Goal: Task Accomplishment & Management: Complete application form

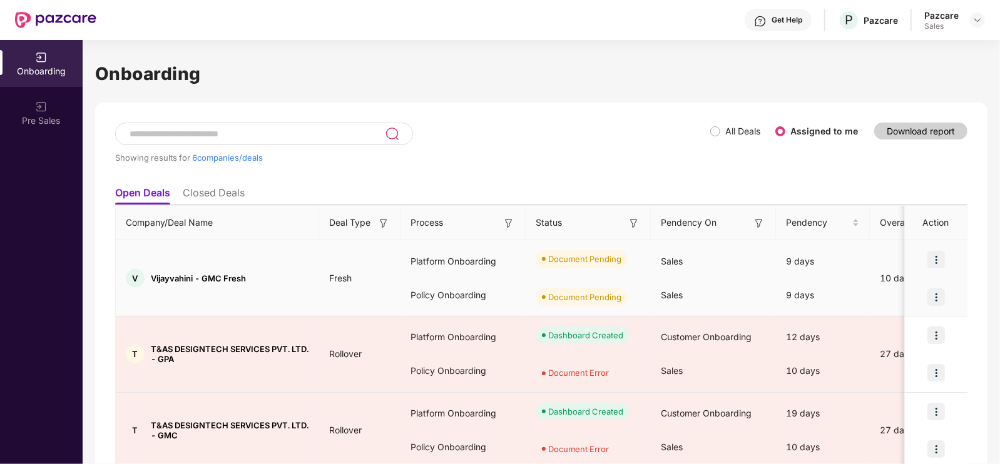
click at [938, 257] on img at bounding box center [936, 260] width 18 height 18
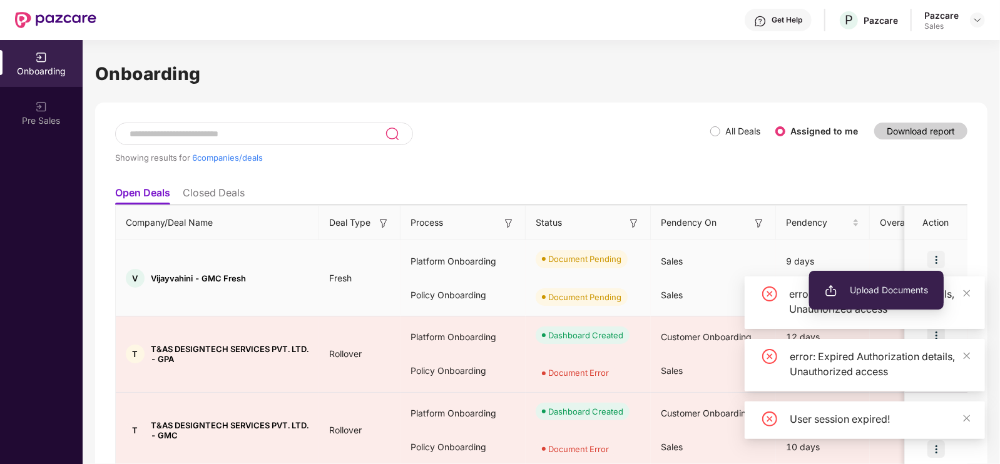
click at [878, 283] on span "Upload Documents" at bounding box center [876, 290] width 103 height 14
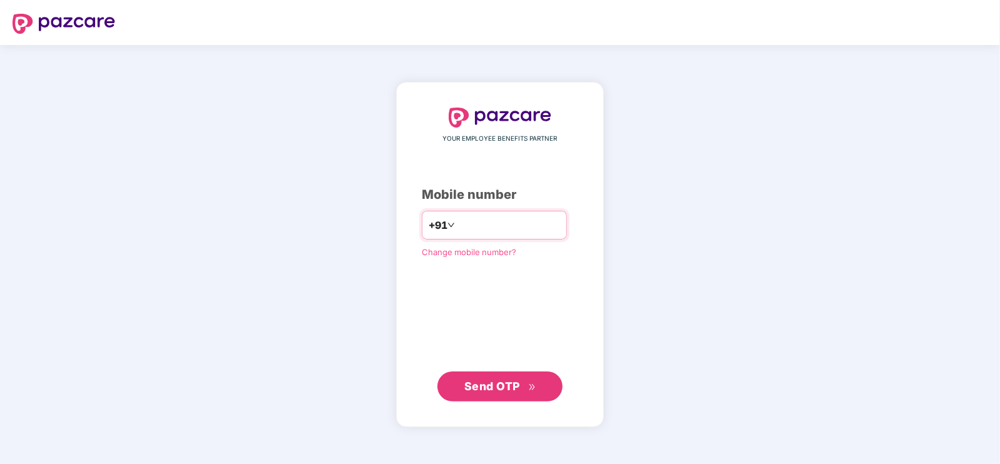
type input "**********"
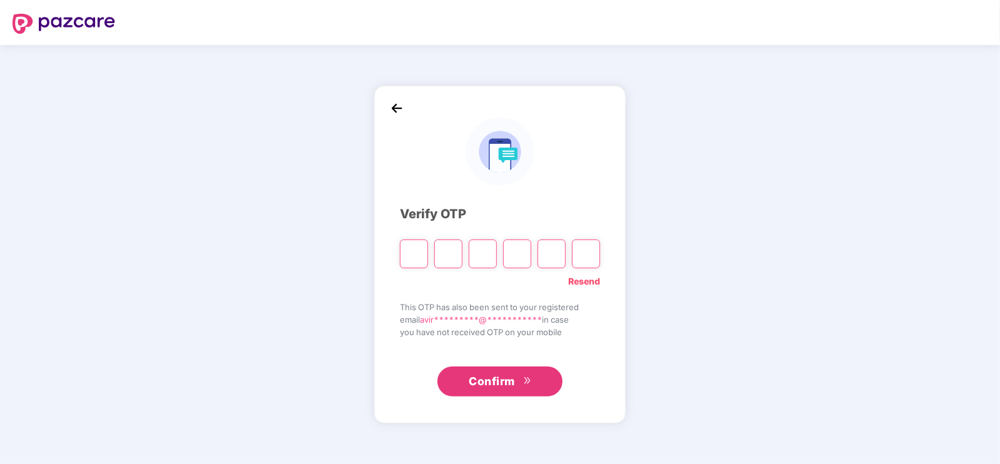
type input "*"
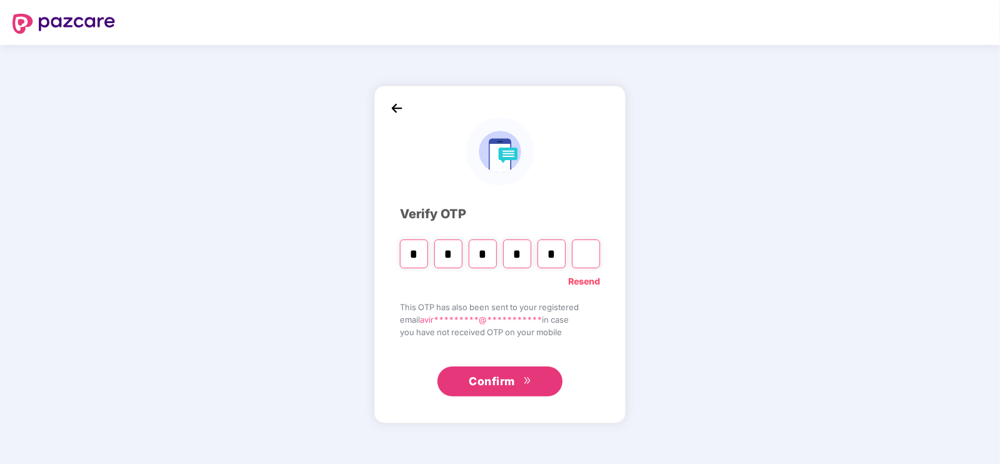
type input "*"
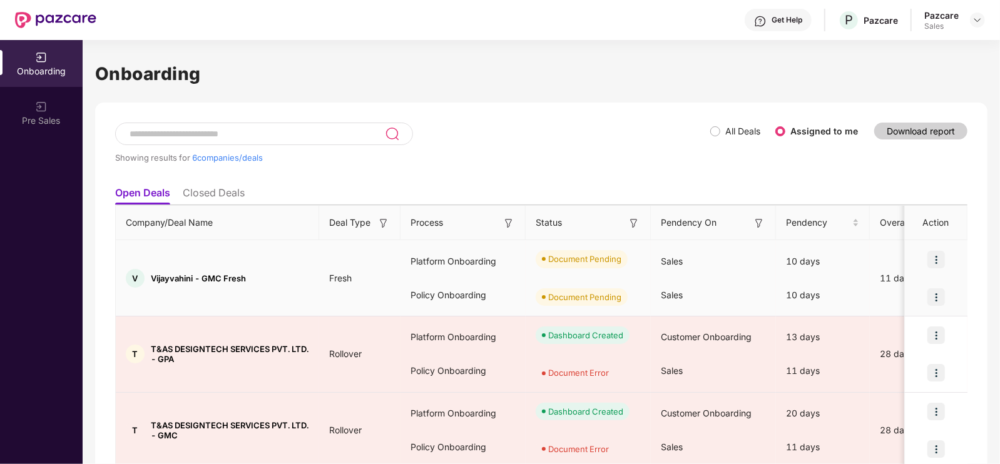
click at [935, 258] on img at bounding box center [936, 260] width 18 height 18
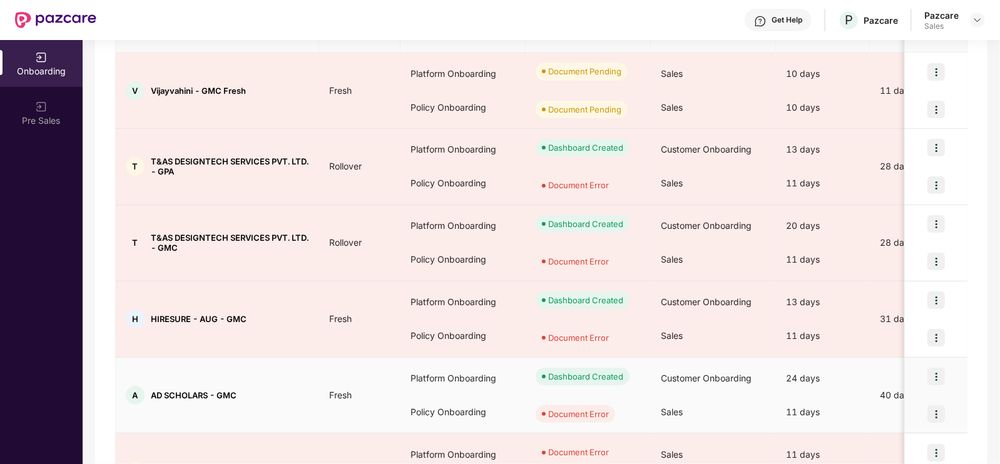
click at [333, 395] on span "Fresh" at bounding box center [340, 395] width 43 height 11
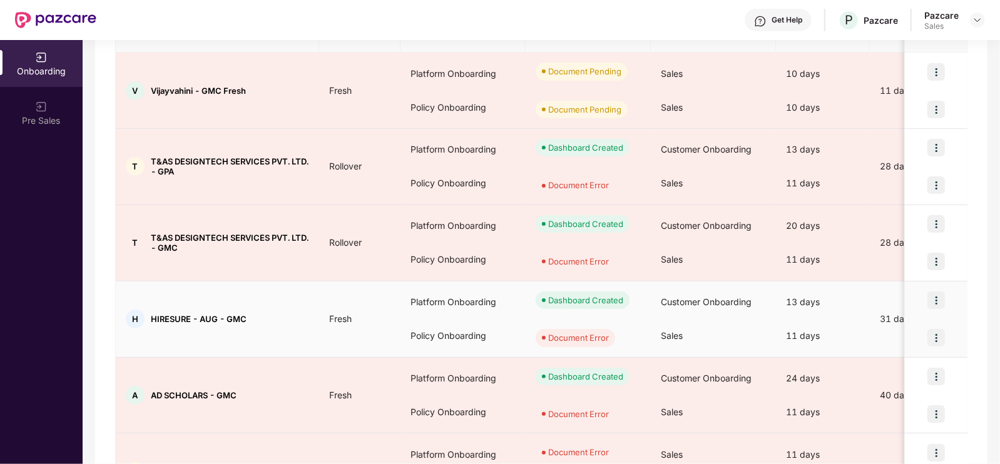
click at [339, 317] on span "Fresh" at bounding box center [340, 318] width 43 height 11
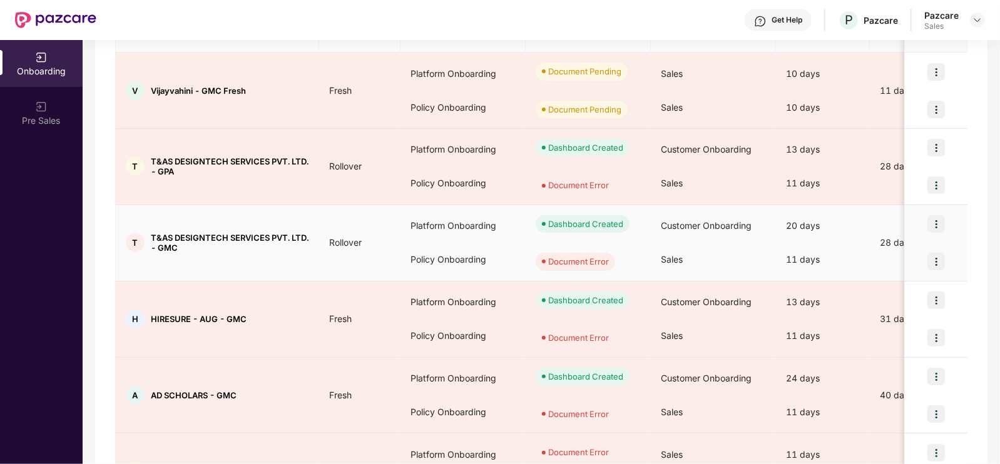
click at [336, 230] on td "Rollover" at bounding box center [359, 243] width 81 height 76
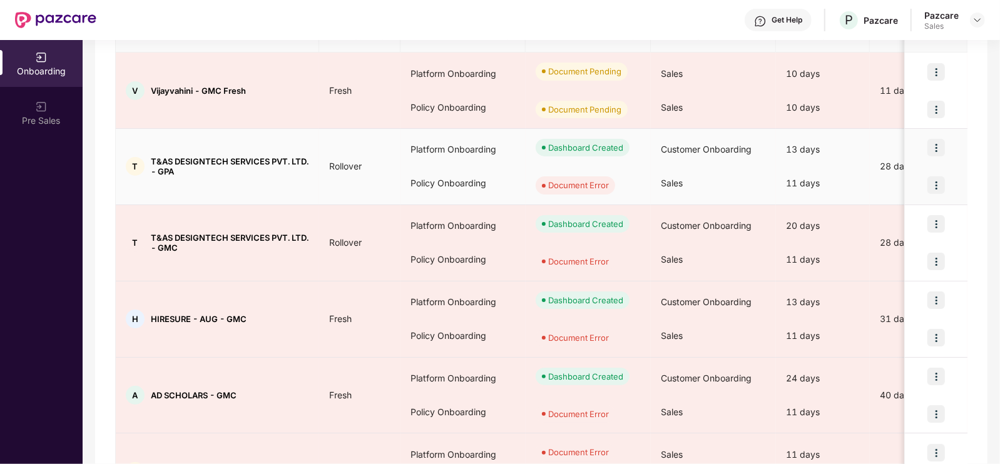
click at [344, 164] on span "Rollover" at bounding box center [345, 166] width 53 height 11
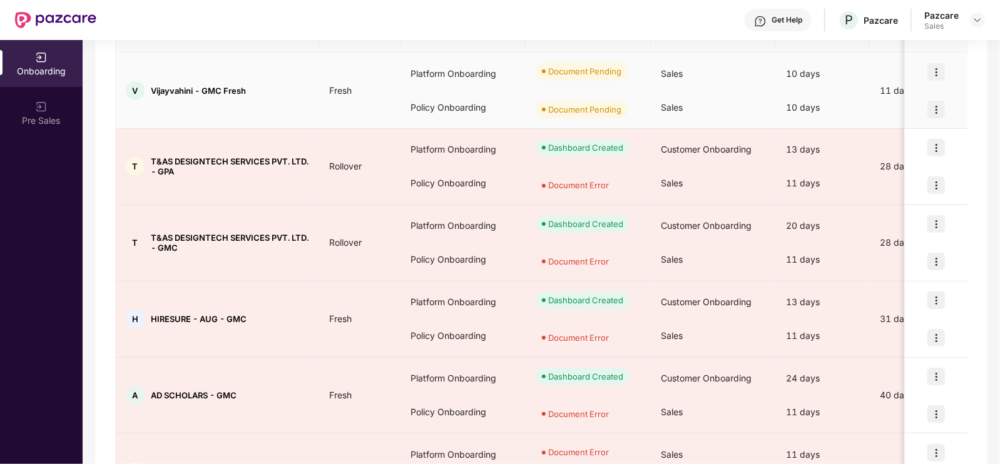
click at [338, 90] on span "Fresh" at bounding box center [340, 90] width 43 height 11
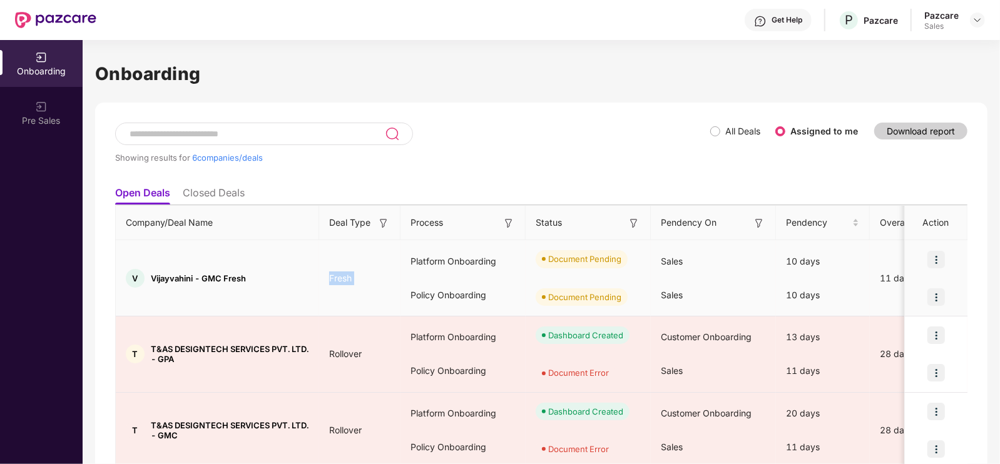
scroll to position [103, 0]
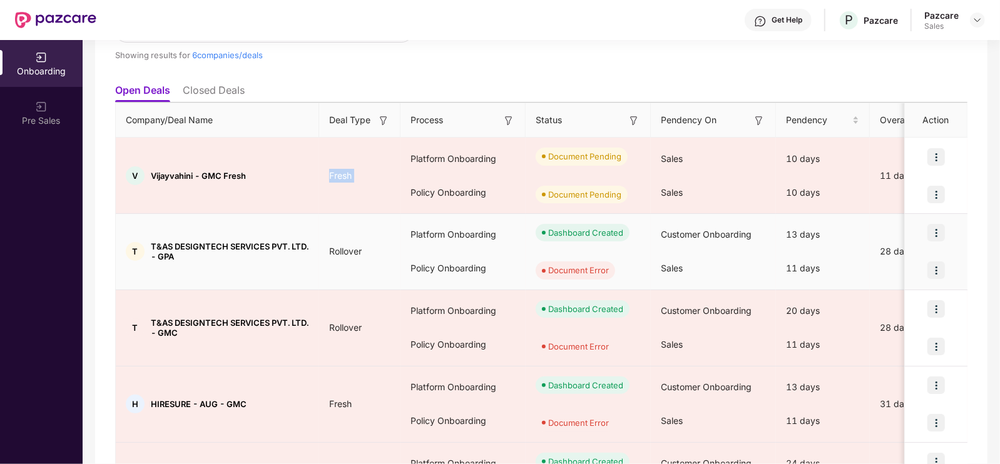
click at [935, 270] on img at bounding box center [936, 270] width 18 height 18
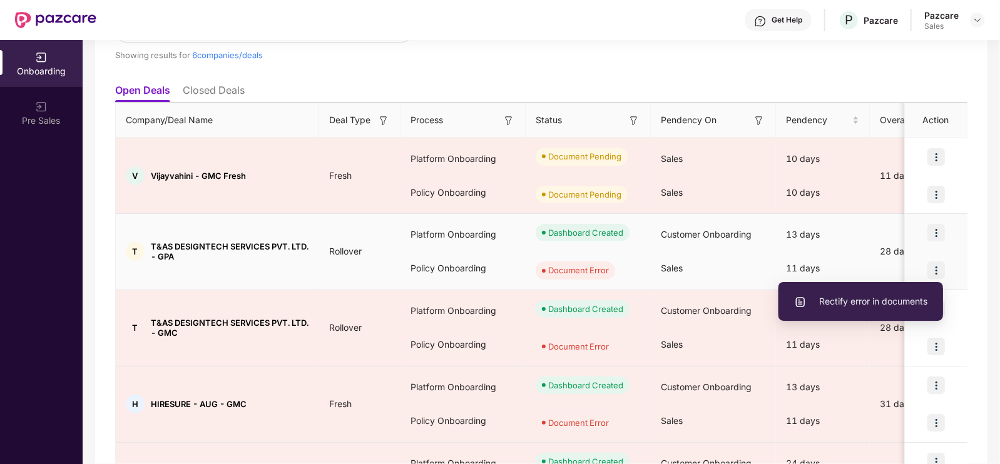
click at [855, 302] on span "Rectify error in documents" at bounding box center [860, 302] width 133 height 14
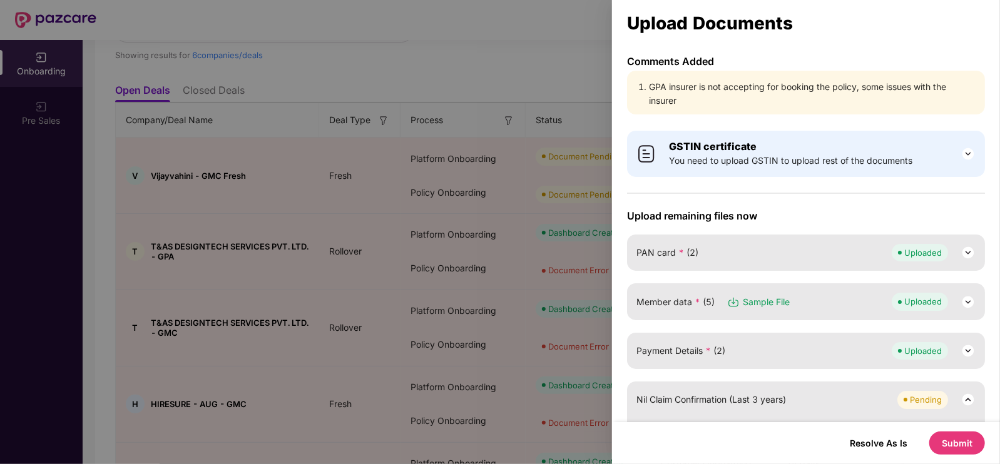
click at [722, 84] on li "GPA insurer is not accepting for booking the policy, some issues with the insur…" at bounding box center [812, 94] width 327 height 28
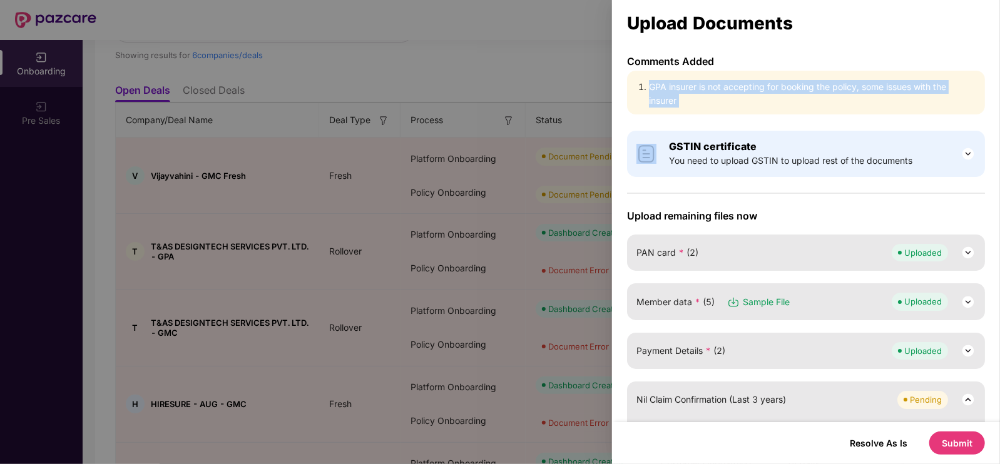
click at [722, 84] on li "GPA insurer is not accepting for booking the policy, some issues with the insur…" at bounding box center [812, 94] width 327 height 28
click at [801, 98] on li "GPA insurer is not accepting for booking the policy, some issues with the insur…" at bounding box center [812, 94] width 327 height 28
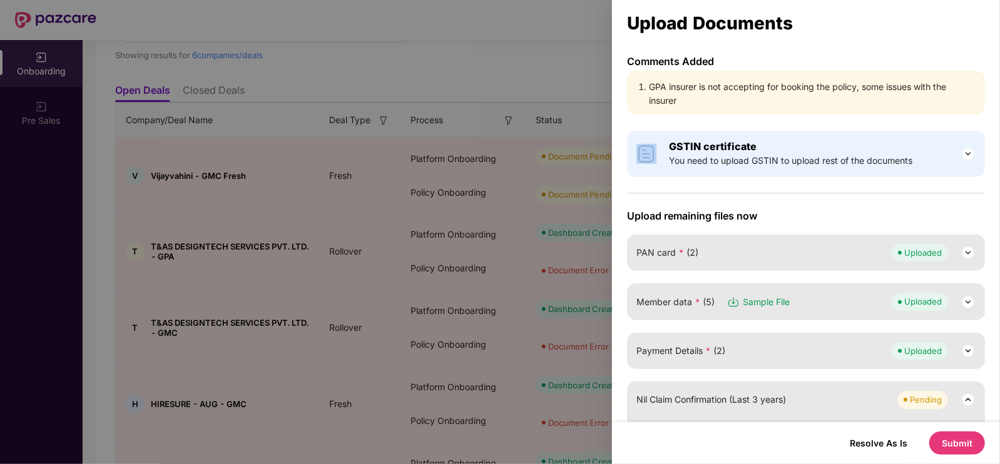
click at [801, 98] on li "GPA insurer is not accepting for booking the policy, some issues with the insur…" at bounding box center [812, 94] width 327 height 28
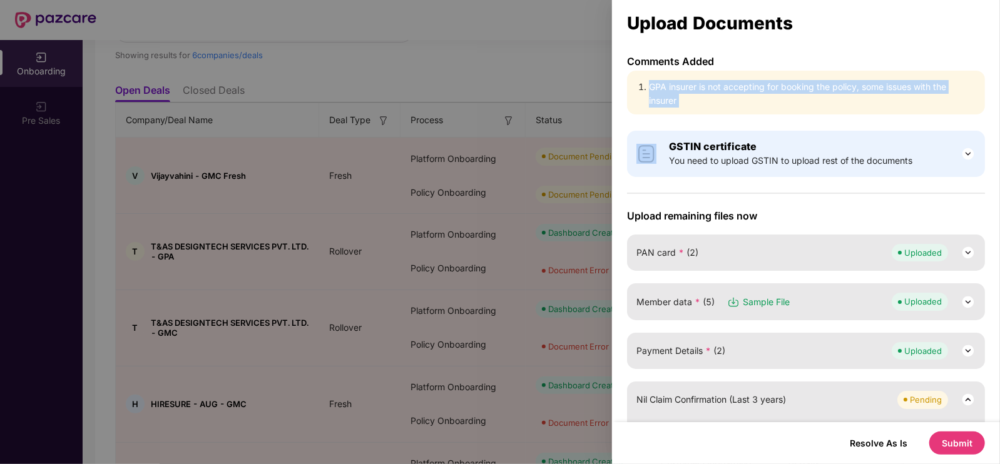
click at [801, 98] on li "GPA insurer is not accepting for booking the policy, some issues with the insur…" at bounding box center [812, 94] width 327 height 28
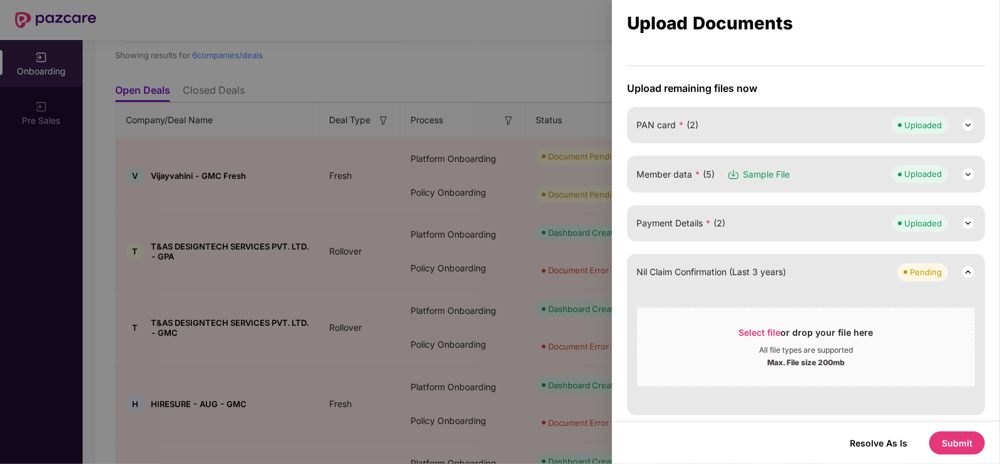
click at [510, 34] on div at bounding box center [500, 232] width 1000 height 464
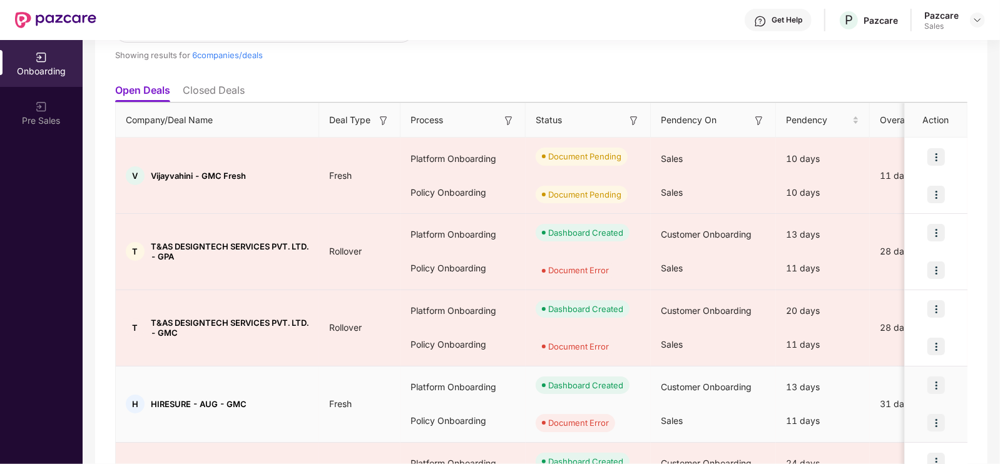
scroll to position [135, 0]
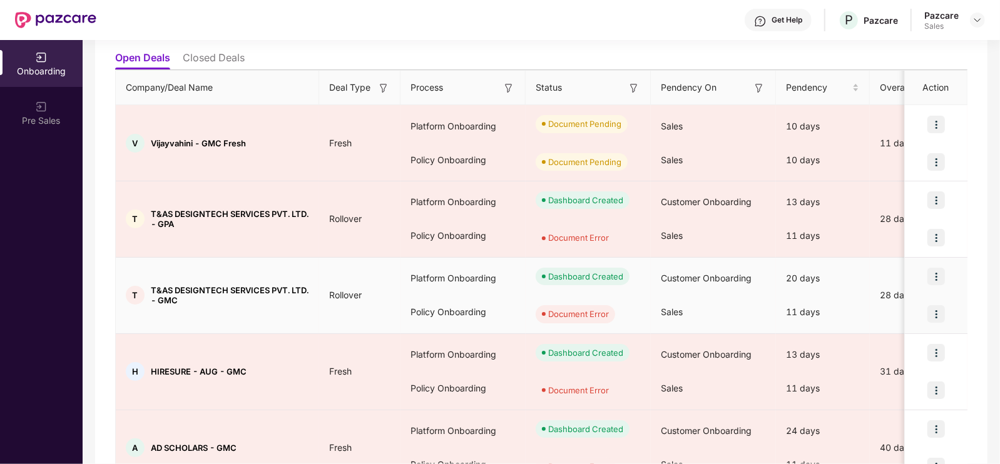
click at [936, 307] on img at bounding box center [936, 314] width 18 height 18
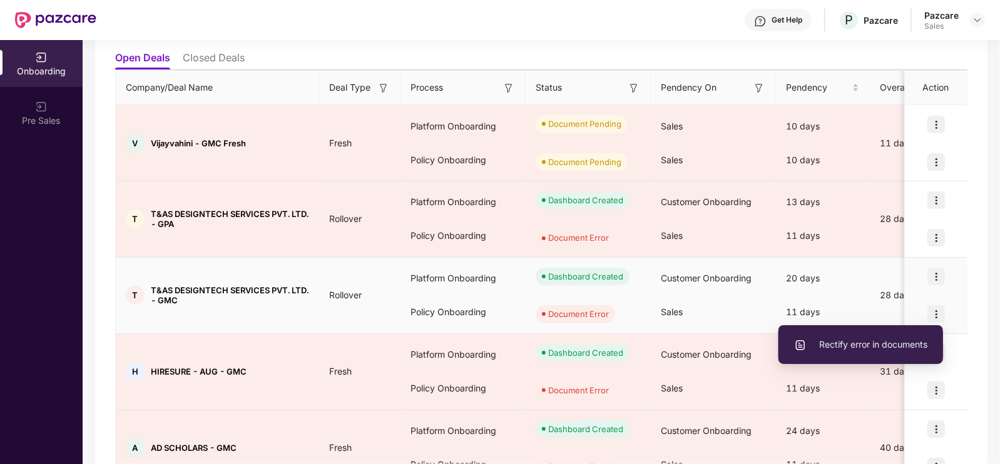
click at [872, 339] on span "Rectify error in documents" at bounding box center [860, 345] width 133 height 14
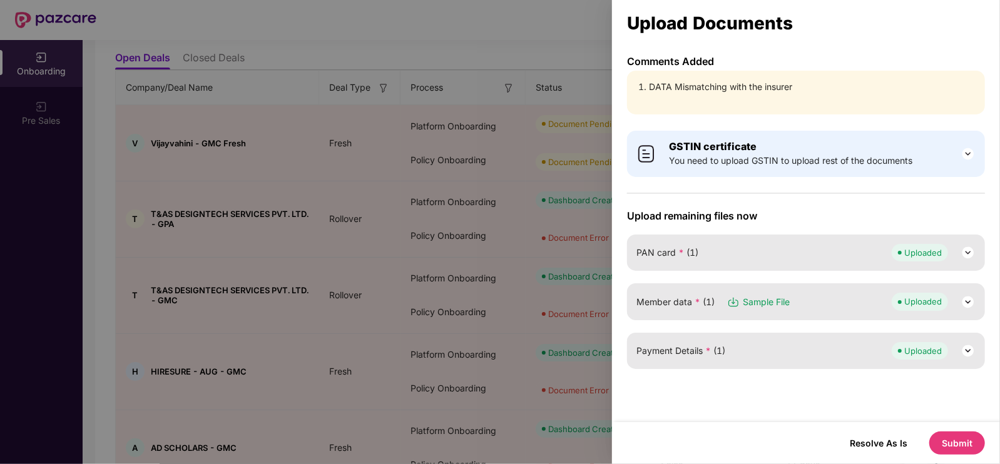
click at [678, 88] on li "DATA Mismatching with the insurer" at bounding box center [812, 87] width 327 height 14
click at [781, 92] on li "DATA Mismatching with the insurer" at bounding box center [812, 87] width 327 height 14
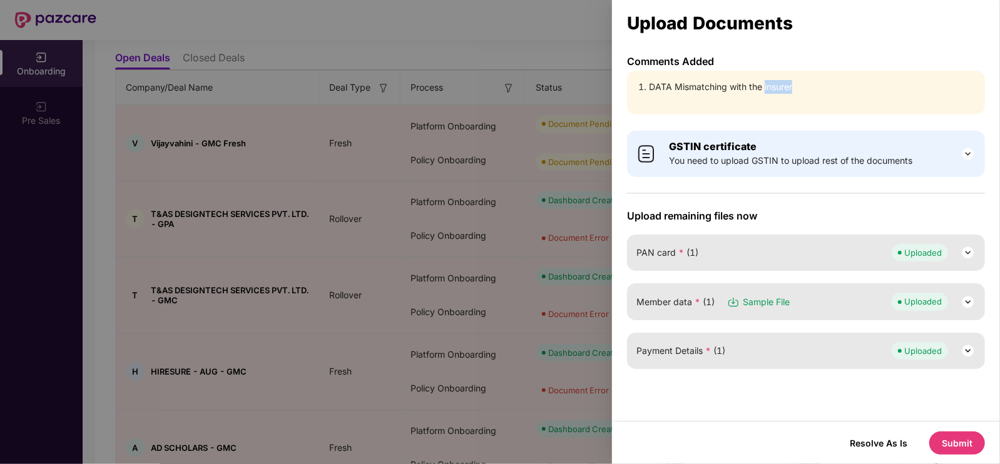
click at [781, 92] on li "DATA Mismatching with the insurer" at bounding box center [812, 87] width 327 height 14
click at [962, 301] on img at bounding box center [967, 302] width 15 height 15
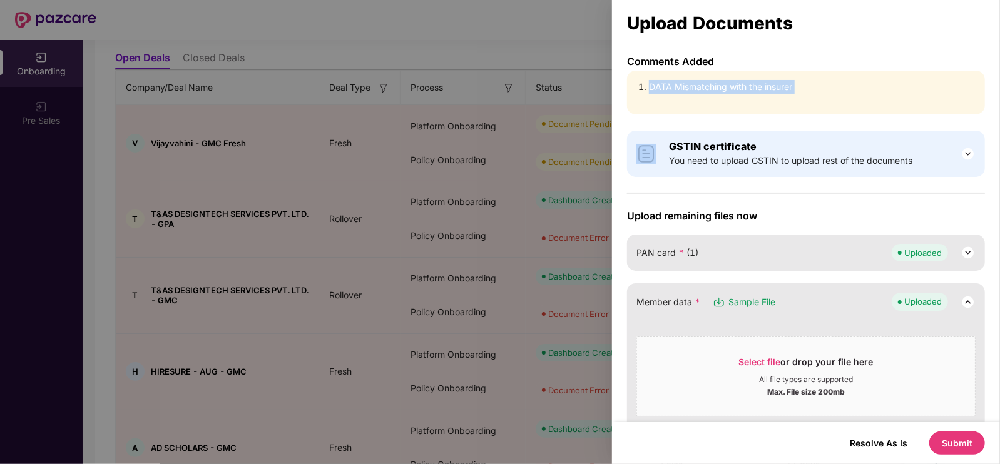
scroll to position [172, 0]
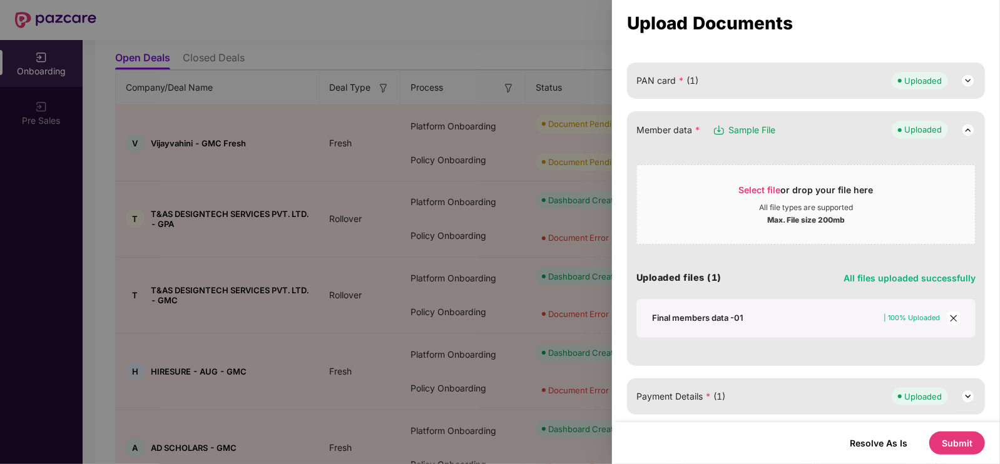
click at [419, 43] on div at bounding box center [500, 232] width 1000 height 464
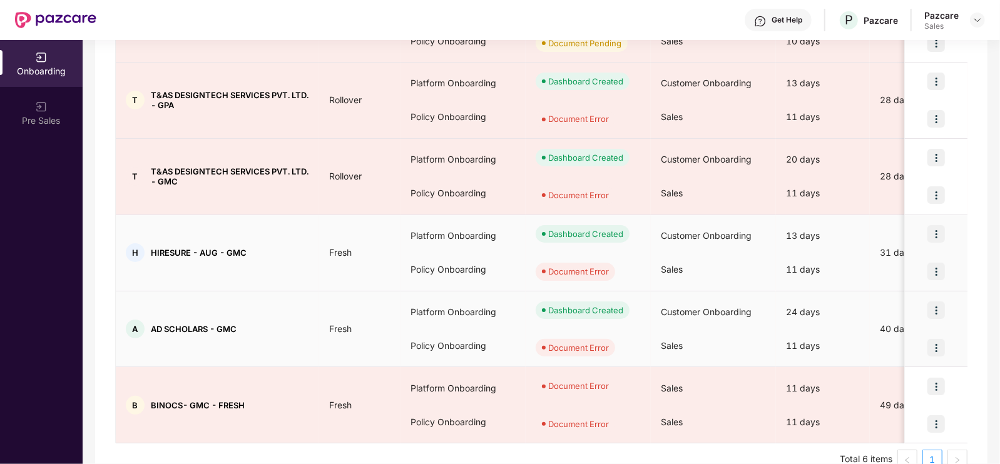
scroll to position [258, 0]
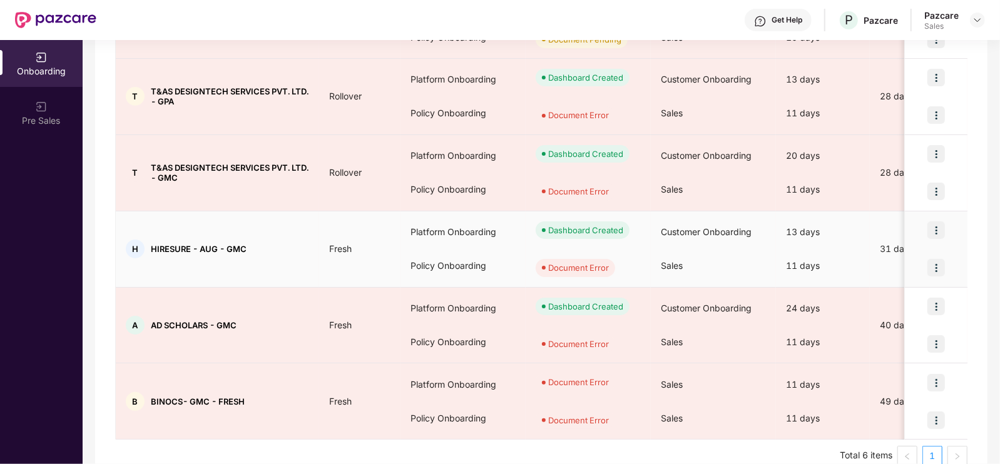
click at [936, 266] on img at bounding box center [936, 268] width 18 height 18
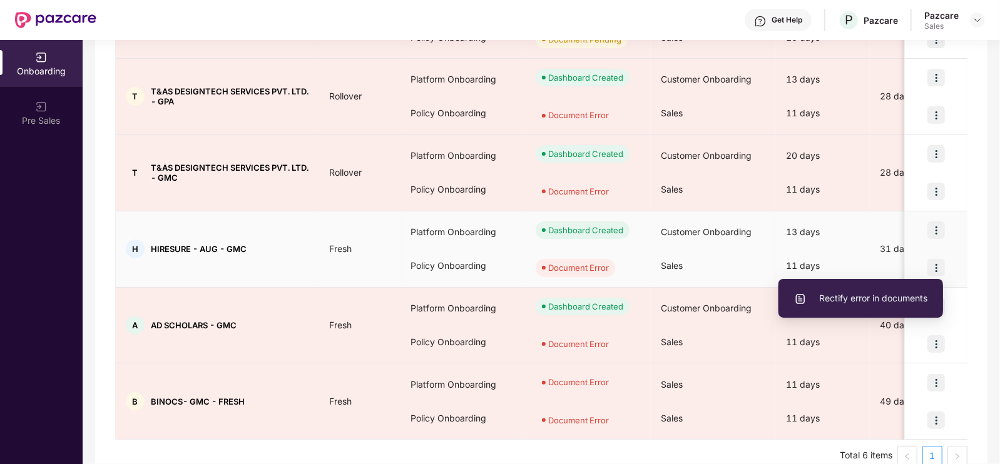
click at [868, 299] on span "Rectify error in documents" at bounding box center [860, 299] width 133 height 14
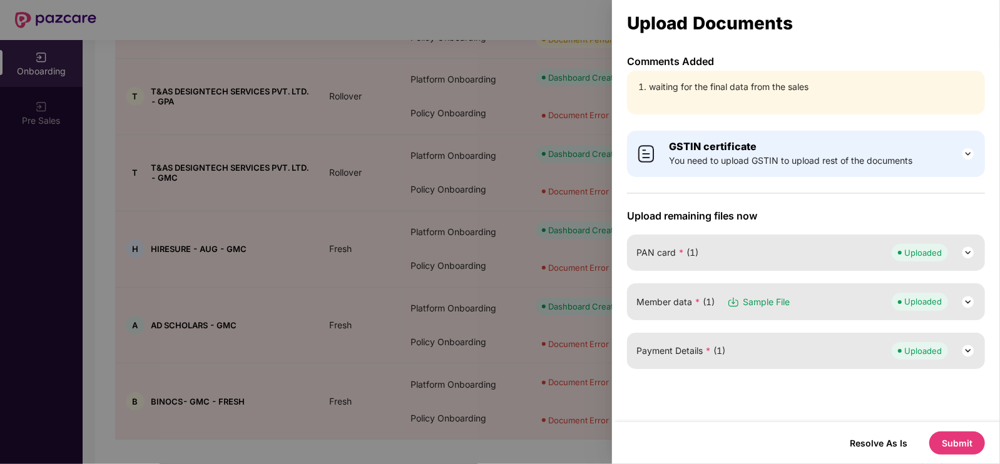
click at [696, 89] on li "waiting for the final data from the sales" at bounding box center [812, 87] width 327 height 14
click at [967, 298] on img at bounding box center [967, 302] width 15 height 15
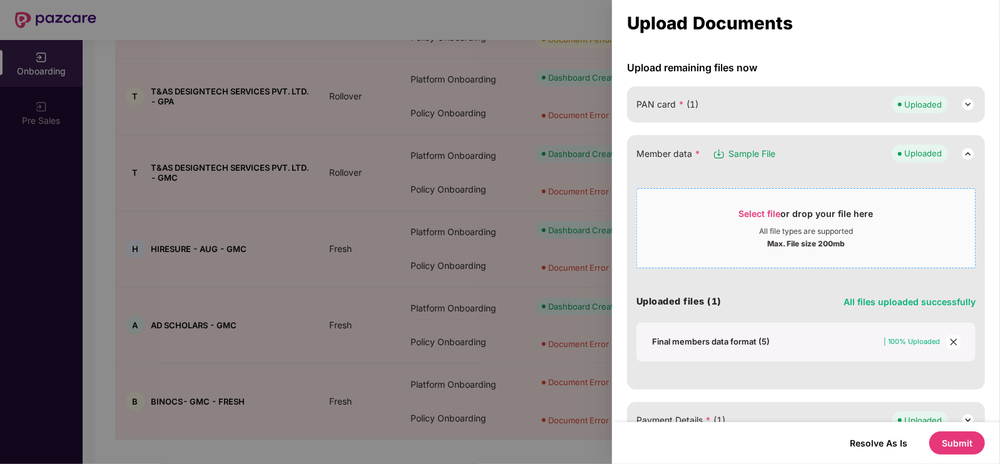
scroll to position [172, 0]
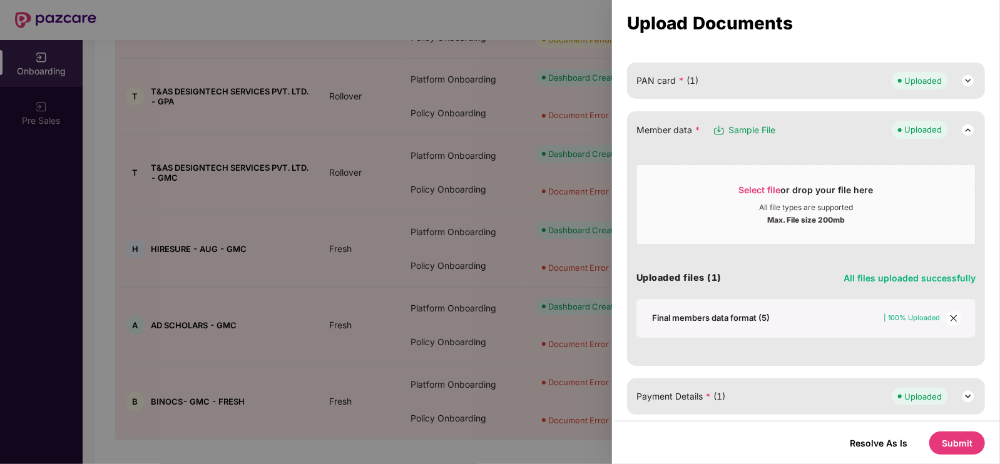
click at [677, 319] on div "Final members data format (5)" at bounding box center [711, 317] width 118 height 11
click at [945, 446] on button "Submit" at bounding box center [957, 443] width 56 height 23
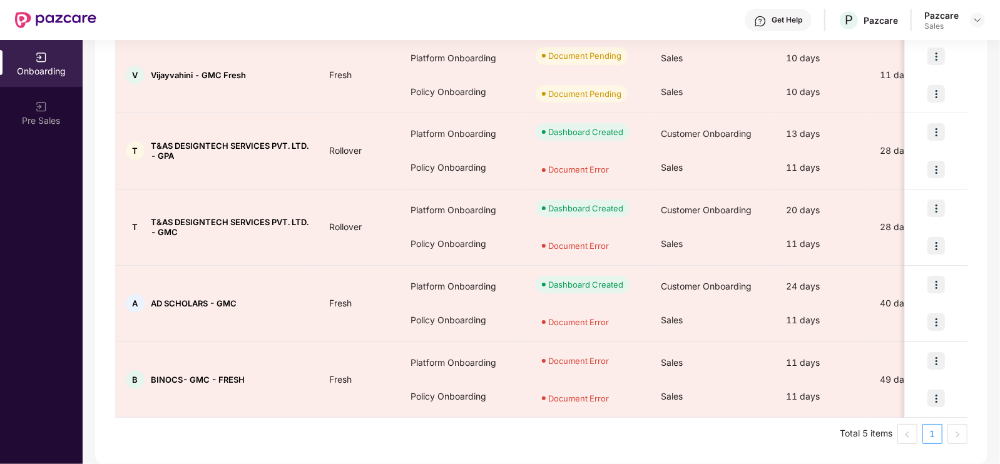
scroll to position [202, 0]
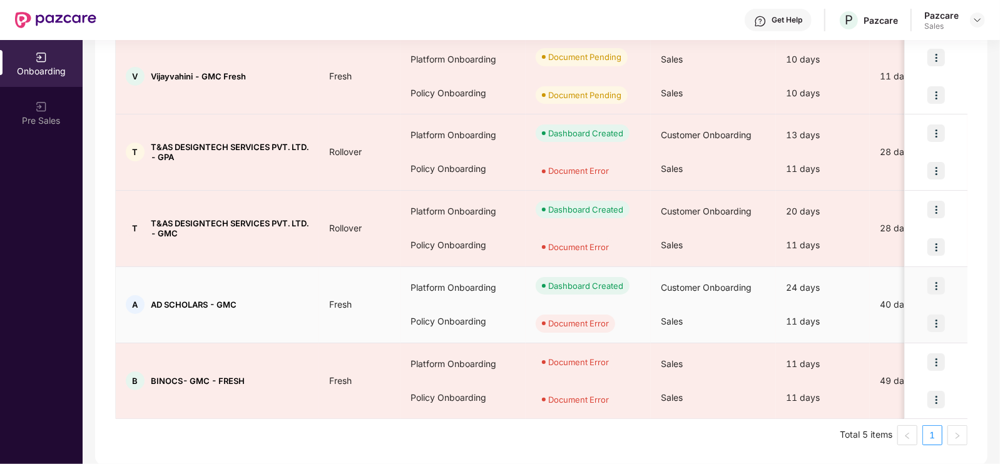
click at [943, 319] on img at bounding box center [936, 324] width 18 height 18
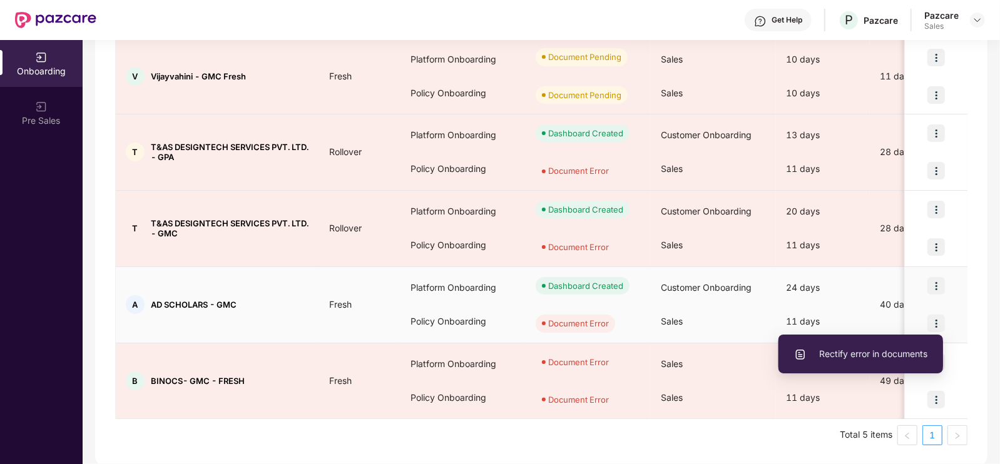
click at [835, 357] on span "Rectify error in documents" at bounding box center [860, 354] width 133 height 14
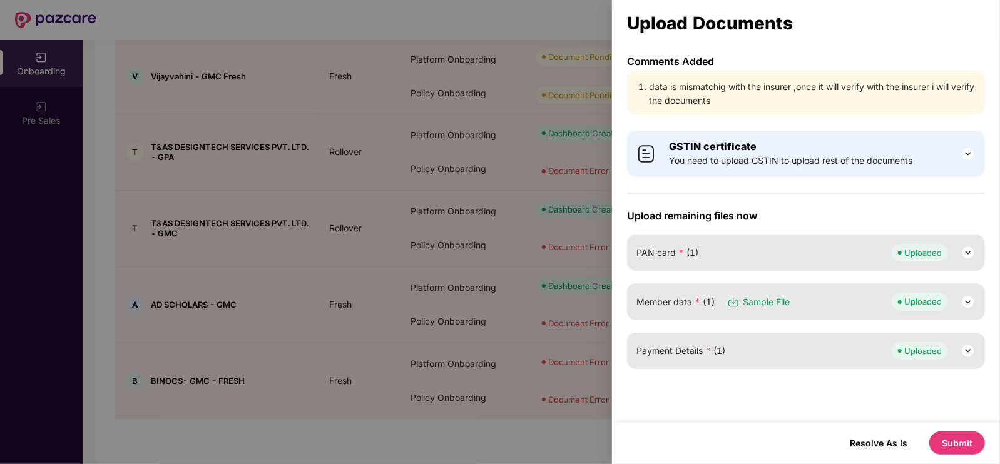
click at [690, 89] on li "data is mismatchig with the insurer ,once it will verify with the insurer i wil…" at bounding box center [812, 94] width 327 height 28
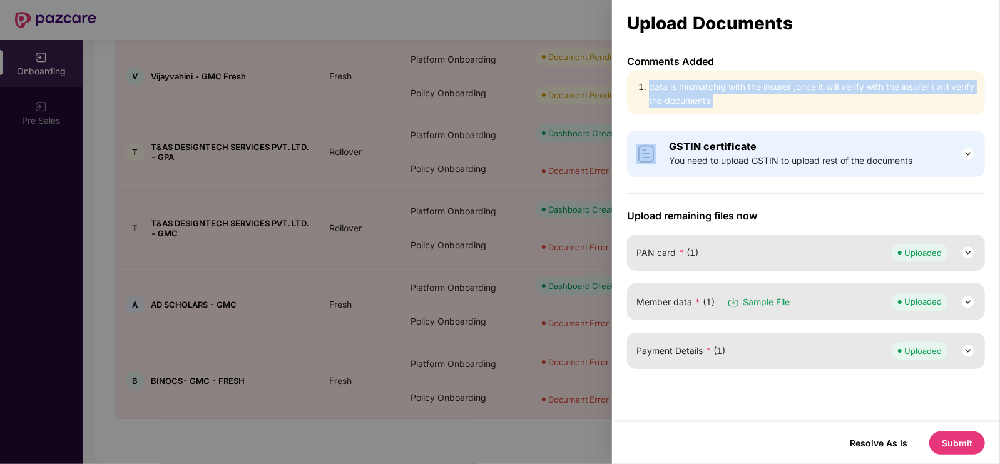
click at [690, 89] on li "data is mismatchig with the insurer ,once it will verify with the insurer i wil…" at bounding box center [812, 94] width 327 height 28
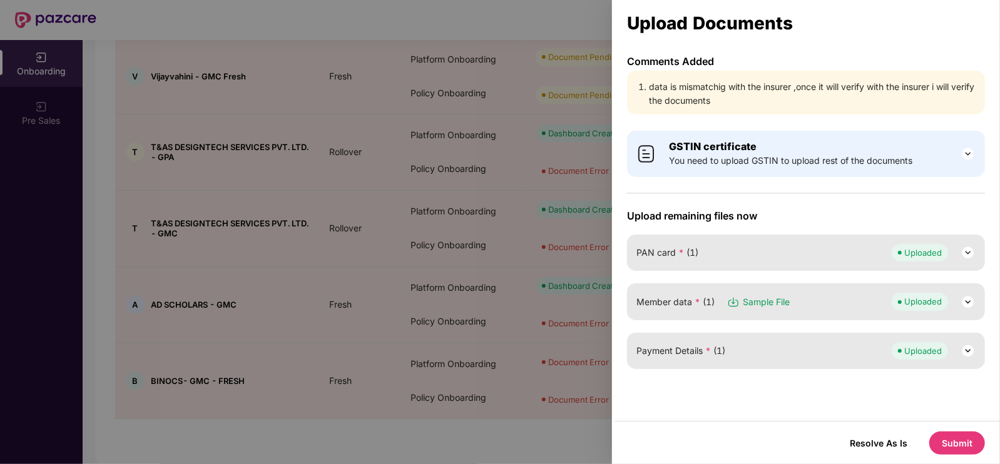
click at [585, 230] on div at bounding box center [500, 232] width 1000 height 464
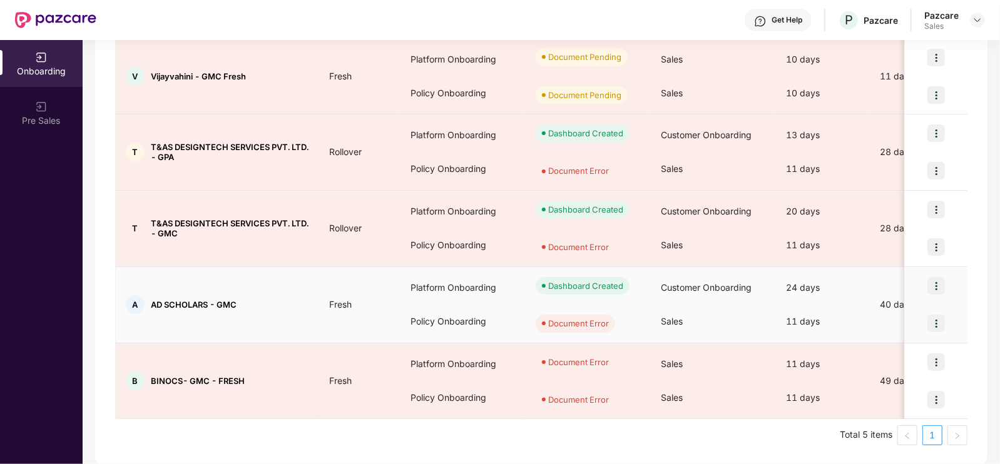
click at [940, 323] on img at bounding box center [936, 324] width 18 height 18
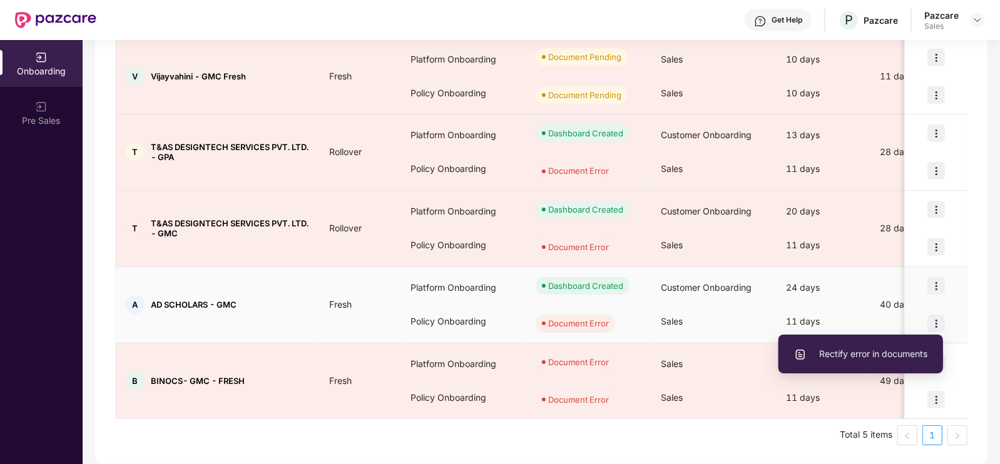
click at [882, 352] on span "Rectify error in documents" at bounding box center [860, 354] width 133 height 14
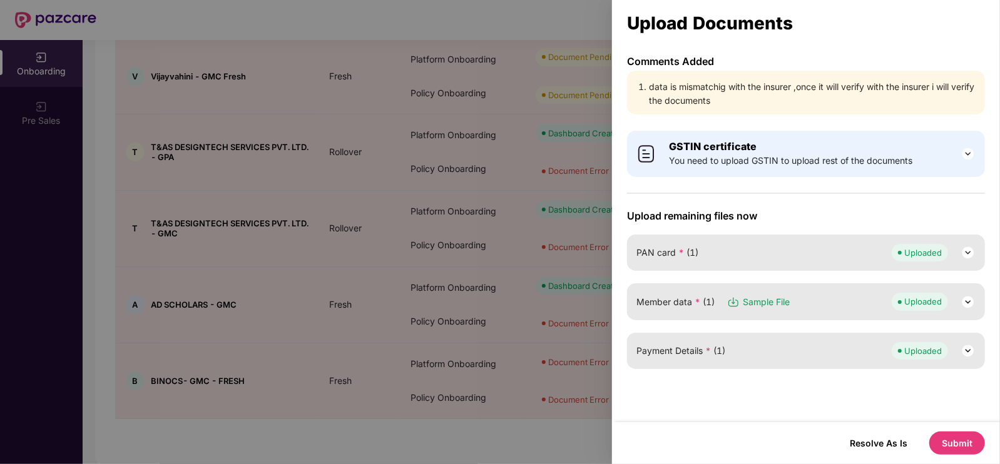
click at [728, 89] on li "data is mismatchig with the insurer ,once it will verify with the insurer i wil…" at bounding box center [812, 94] width 327 height 28
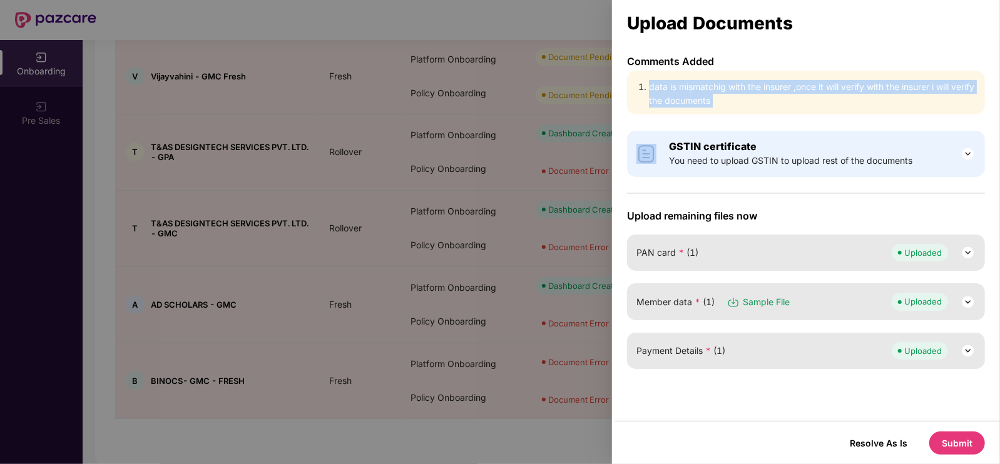
click at [728, 89] on li "data is mismatchig with the insurer ,once it will verify with the insurer i wil…" at bounding box center [812, 94] width 327 height 28
click at [819, 83] on li "data is mismatchig with the insurer ,once it will verify with the insurer i wil…" at bounding box center [812, 94] width 327 height 28
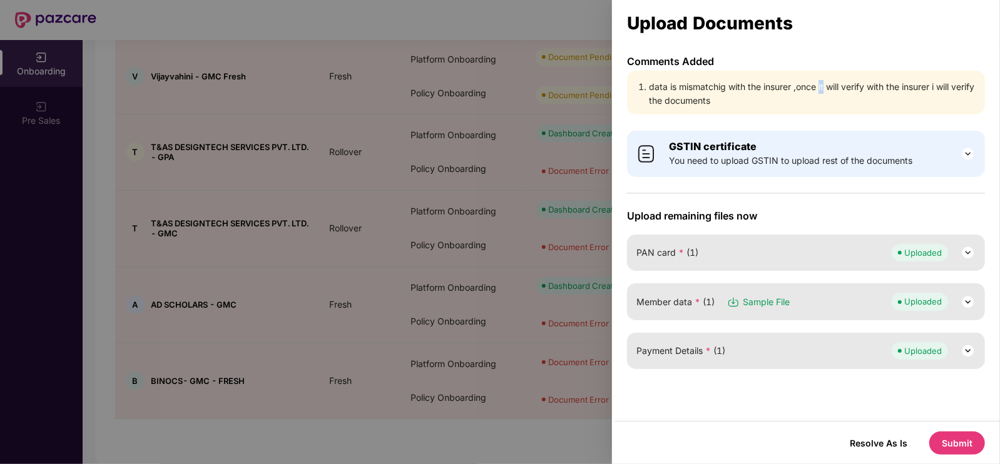
click at [819, 83] on li "data is mismatchig with the insurer ,once it will verify with the insurer i wil…" at bounding box center [812, 94] width 327 height 28
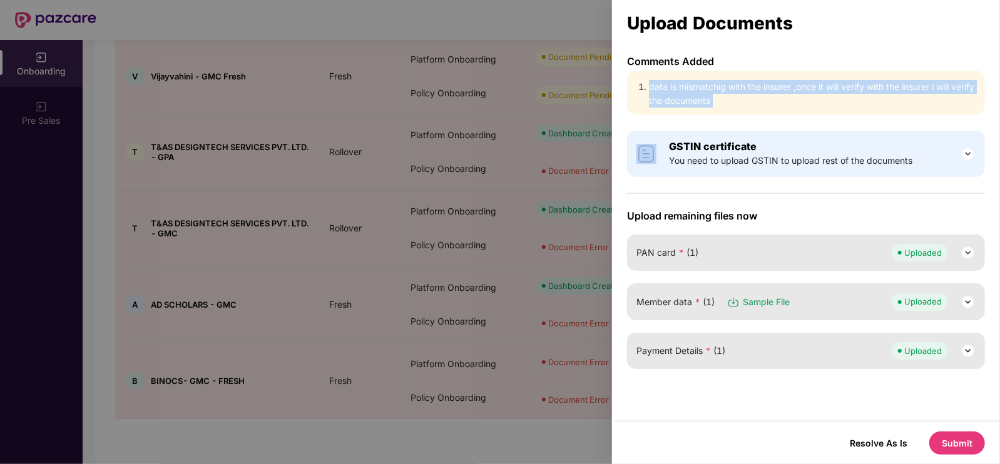
click at [819, 83] on li "data is mismatchig with the insurer ,once it will verify with the insurer i wil…" at bounding box center [812, 94] width 327 height 28
click at [813, 92] on li "data is mismatchig with the insurer ,once it will verify with the insurer i wil…" at bounding box center [812, 93] width 327 height 28
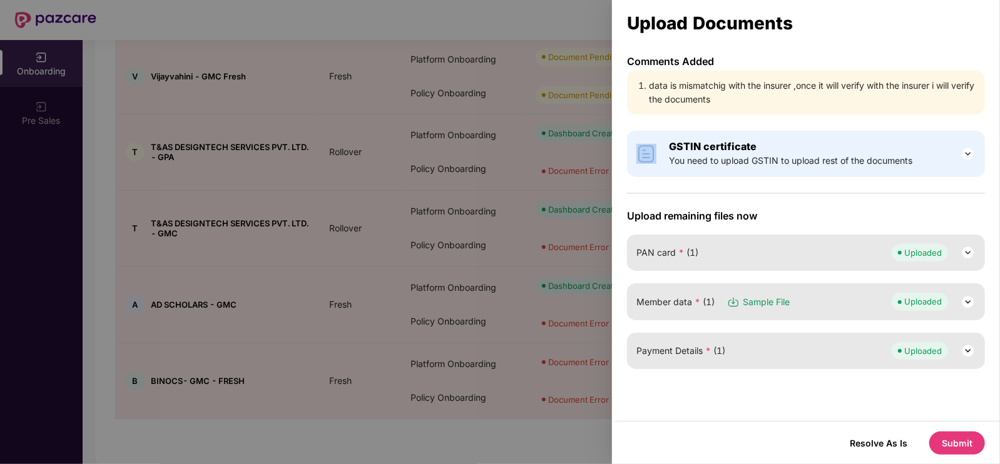
click at [813, 92] on li "data is mismatchig with the insurer ,once it will verify with the insurer i wil…" at bounding box center [812, 93] width 327 height 28
click at [709, 89] on li "data is mismatchig with the insurer ,once it will verify with the insurer i wil…" at bounding box center [812, 93] width 327 height 28
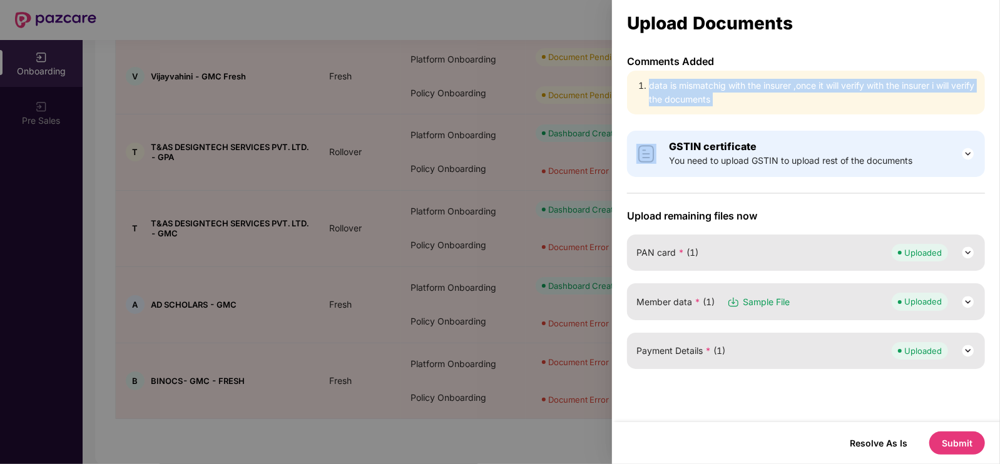
click at [709, 89] on li "data is mismatchig with the insurer ,once it will verify with the insurer i wil…" at bounding box center [812, 93] width 327 height 28
click at [965, 439] on button "Submit" at bounding box center [957, 443] width 56 height 23
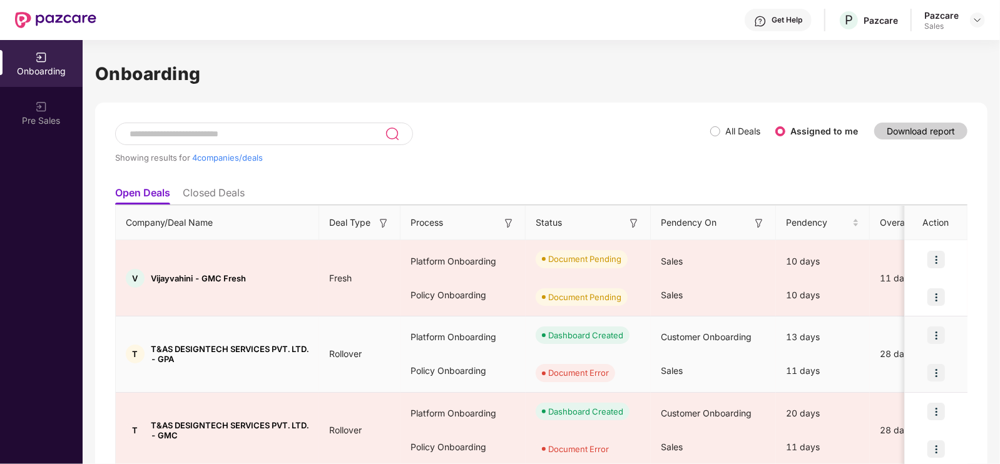
scroll to position [126, 0]
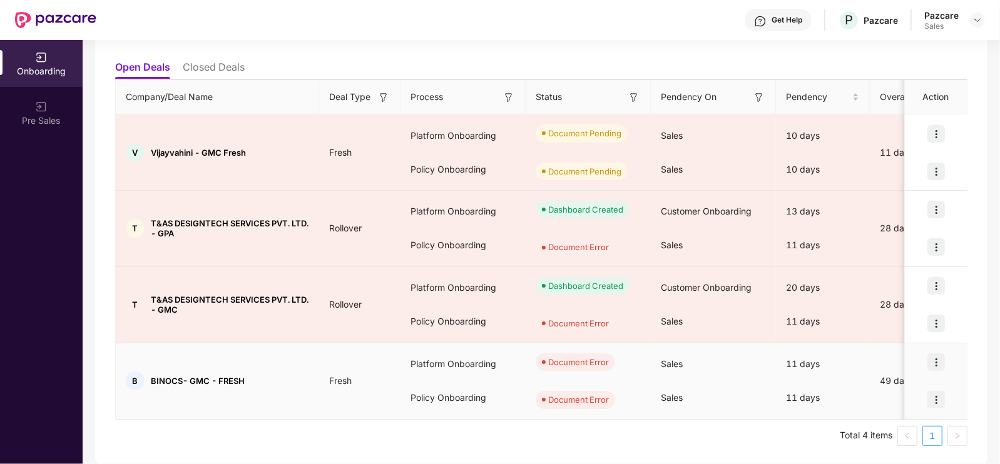
click at [939, 358] on img at bounding box center [936, 362] width 18 height 18
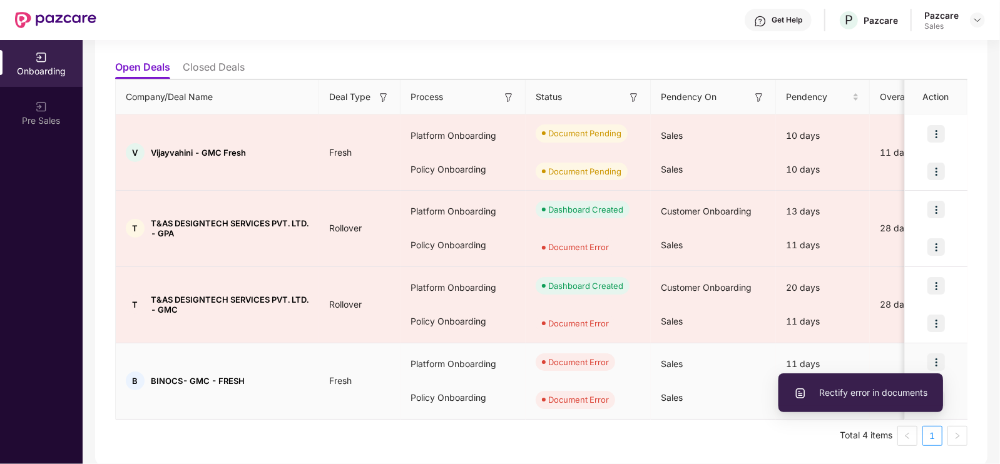
click at [885, 390] on span "Rectify error in documents" at bounding box center [860, 393] width 133 height 14
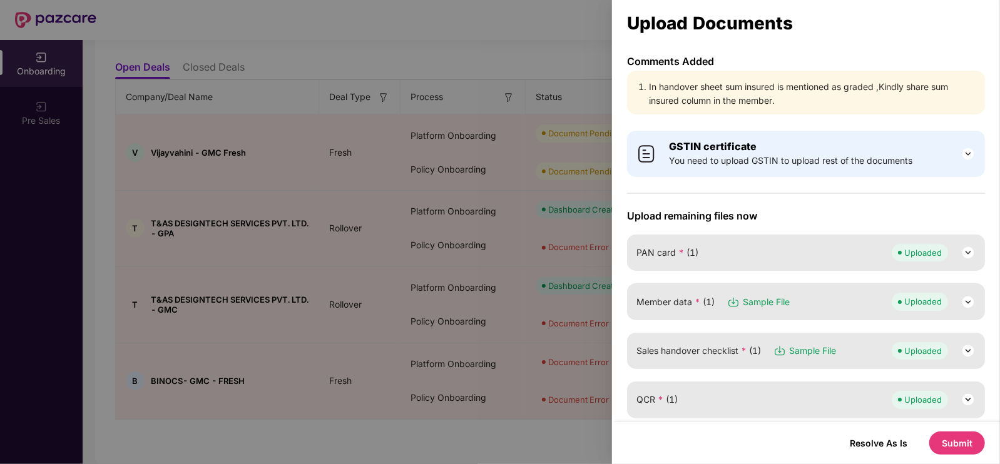
click at [666, 89] on li "In handover sheet sum insured is mentioned as graded ,Kindly share sum insured …" at bounding box center [812, 94] width 327 height 28
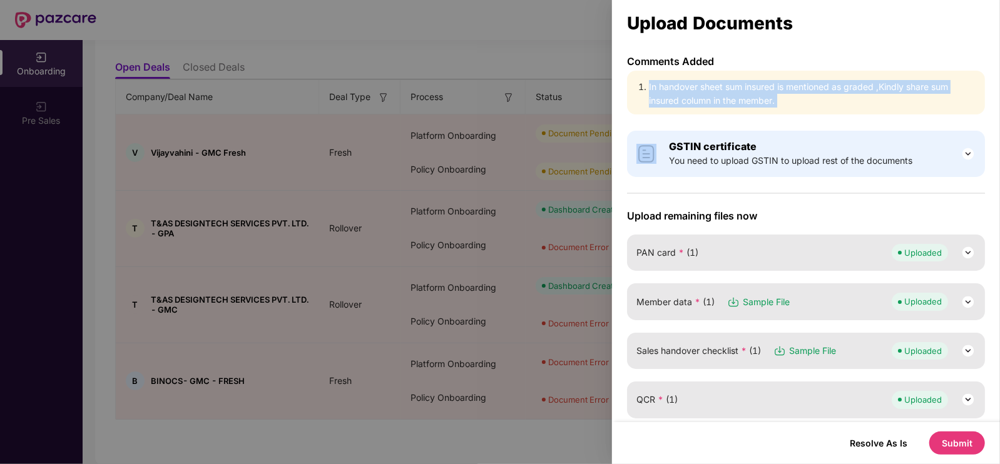
click at [666, 89] on li "In handover sheet sum insured is mentioned as graded ,Kindly share sum insured …" at bounding box center [812, 94] width 327 height 28
click at [845, 99] on li "In handover sheet sum insured is mentioned as graded ,Kindly share sum insured …" at bounding box center [812, 94] width 327 height 28
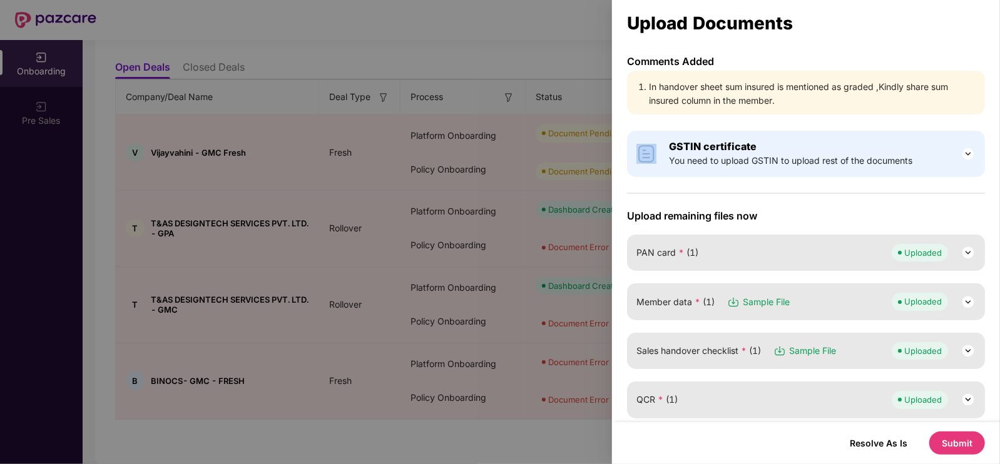
click at [845, 99] on li "In handover sheet sum insured is mentioned as graded ,Kindly share sum insured …" at bounding box center [812, 94] width 327 height 28
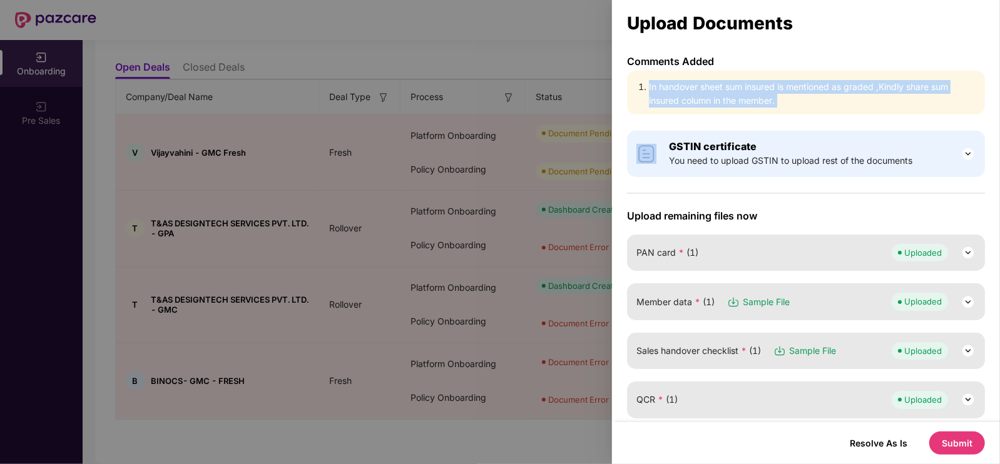
click at [845, 99] on li "In handover sheet sum insured is mentioned as graded ,Kindly share sum insured …" at bounding box center [812, 94] width 327 height 28
click at [895, 81] on li "In handover sheet sum insured is mentioned as graded ,Kindly share sum insured …" at bounding box center [812, 94] width 327 height 28
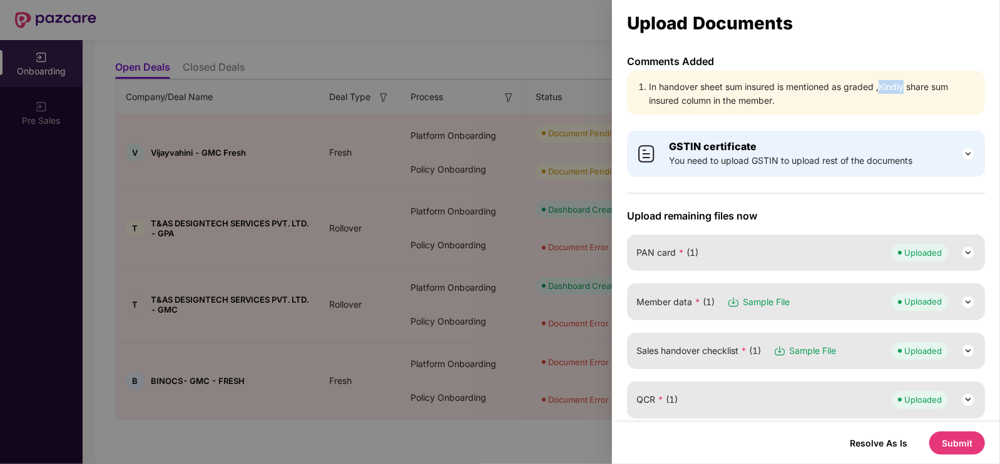
click at [895, 81] on li "In handover sheet sum insured is mentioned as graded ,Kindly share sum insured …" at bounding box center [812, 94] width 327 height 28
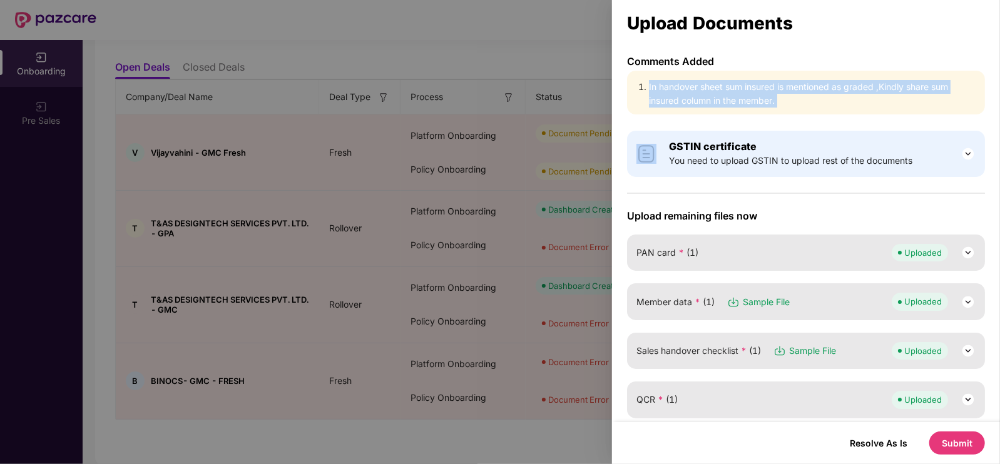
click at [895, 81] on li "In handover sheet sum insured is mentioned as graded ,Kindly share sum insured …" at bounding box center [812, 94] width 327 height 28
click at [752, 94] on li "In handover sheet sum insured is mentioned as graded ,Kindly share sum insured …" at bounding box center [812, 94] width 327 height 28
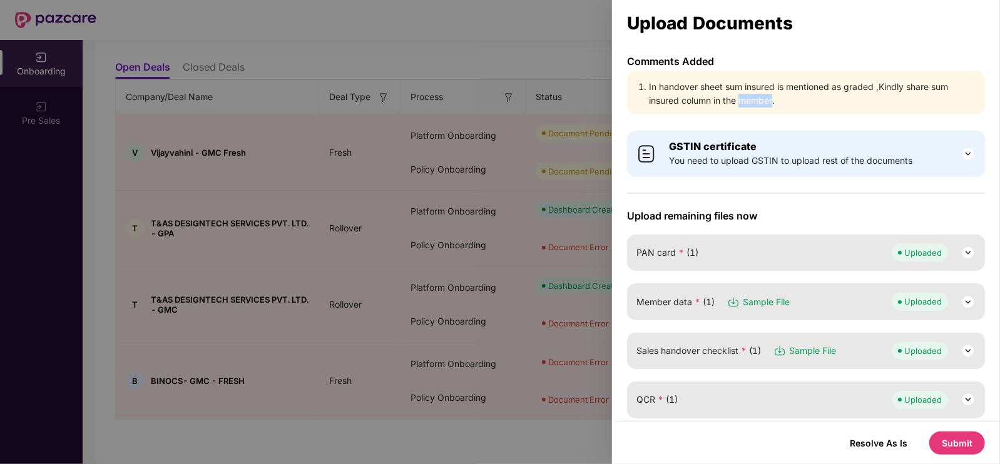
click at [752, 94] on li "In handover sheet sum insured is mentioned as graded ,Kindly share sum insured …" at bounding box center [812, 94] width 327 height 28
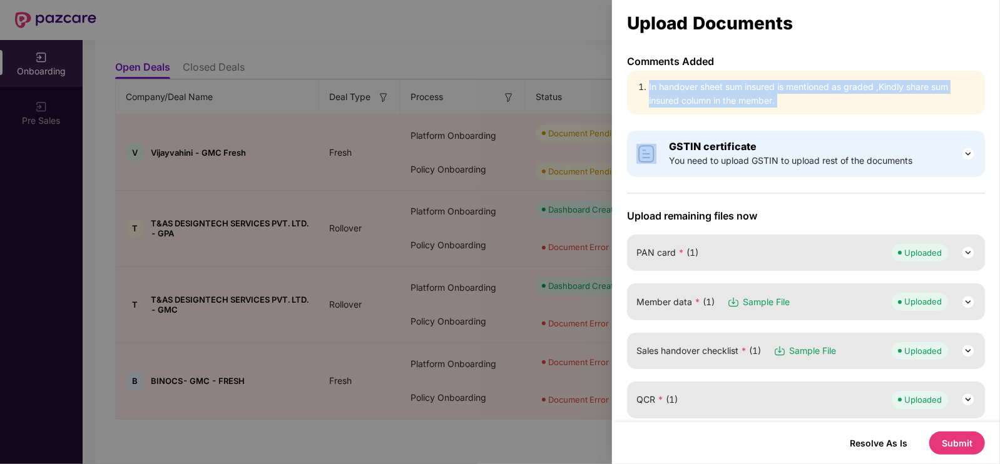
click at [752, 94] on li "In handover sheet sum insured is mentioned as graded ,Kindly share sum insured …" at bounding box center [812, 94] width 327 height 28
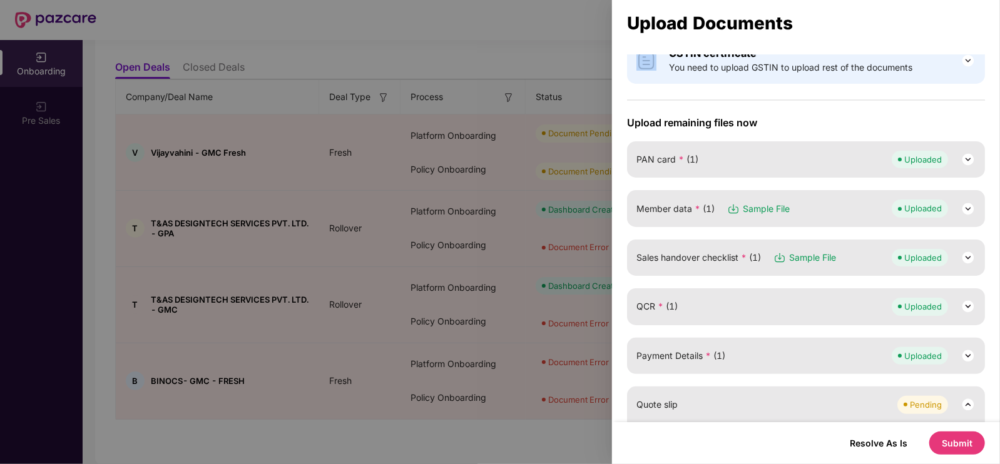
scroll to position [94, 0]
click at [963, 256] on img at bounding box center [967, 256] width 15 height 15
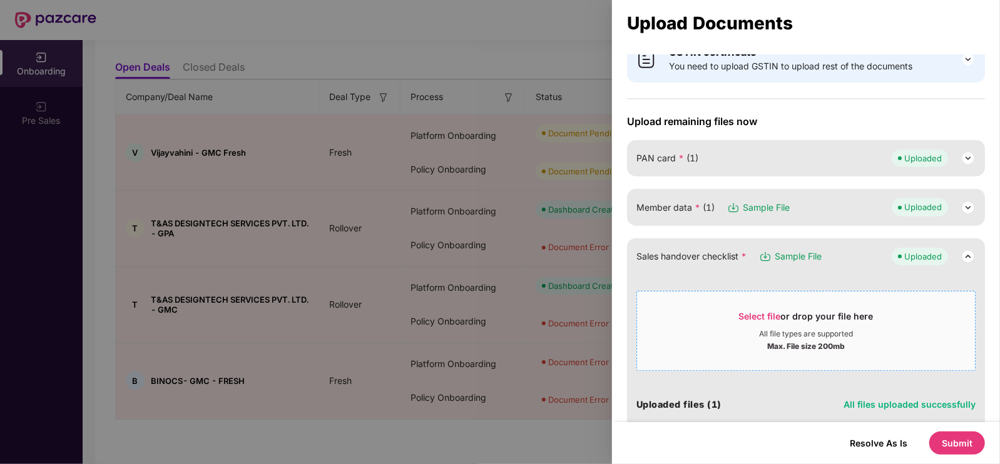
click at [749, 314] on span "Select file" at bounding box center [760, 316] width 42 height 11
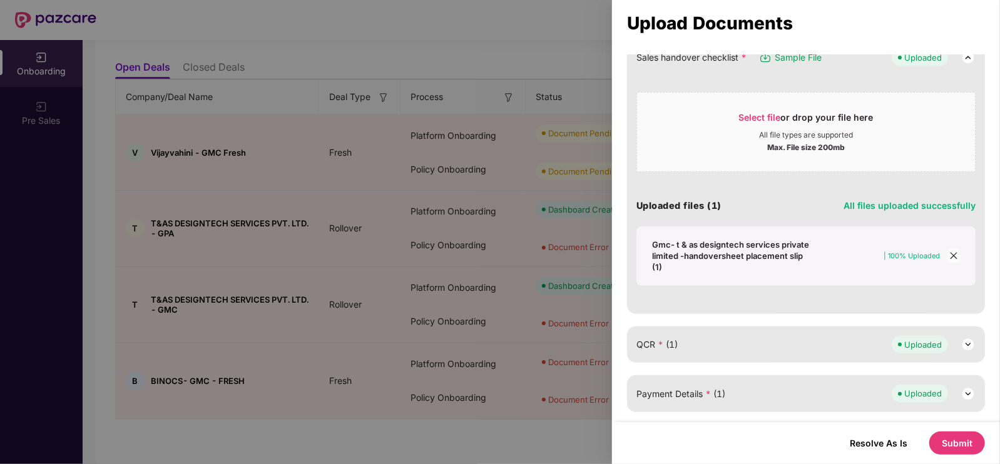
scroll to position [295, 0]
click at [721, 248] on div "Gmc- t & as designtech services private limited -handoversheet placement slip (…" at bounding box center [731, 255] width 158 height 34
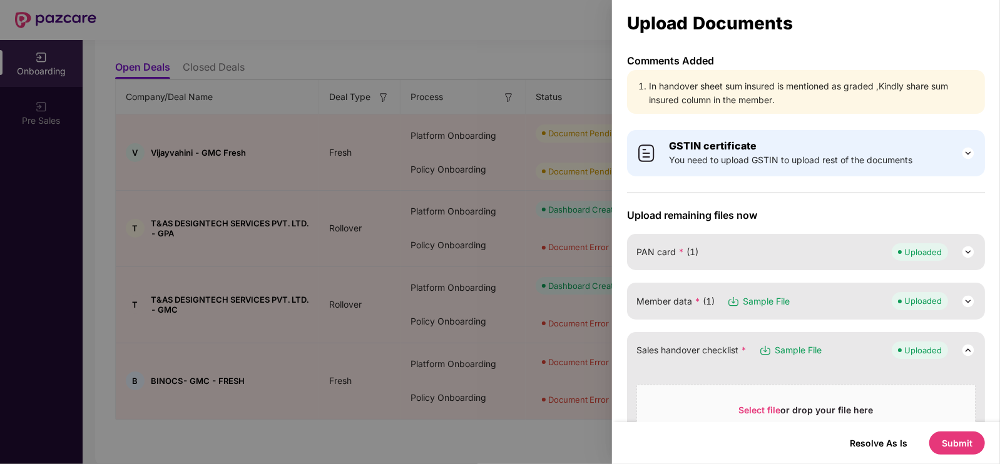
scroll to position [0, 0]
click at [571, 32] on div at bounding box center [500, 232] width 1000 height 464
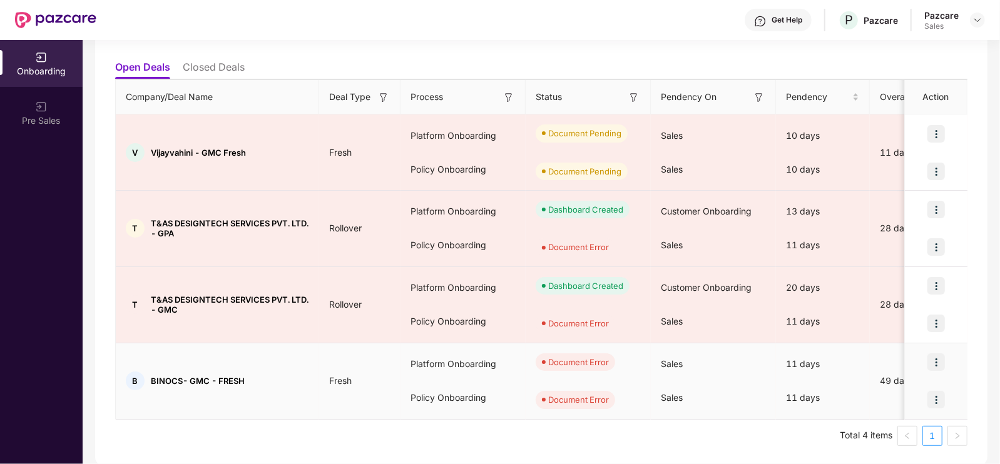
click at [935, 367] on img at bounding box center [936, 362] width 18 height 18
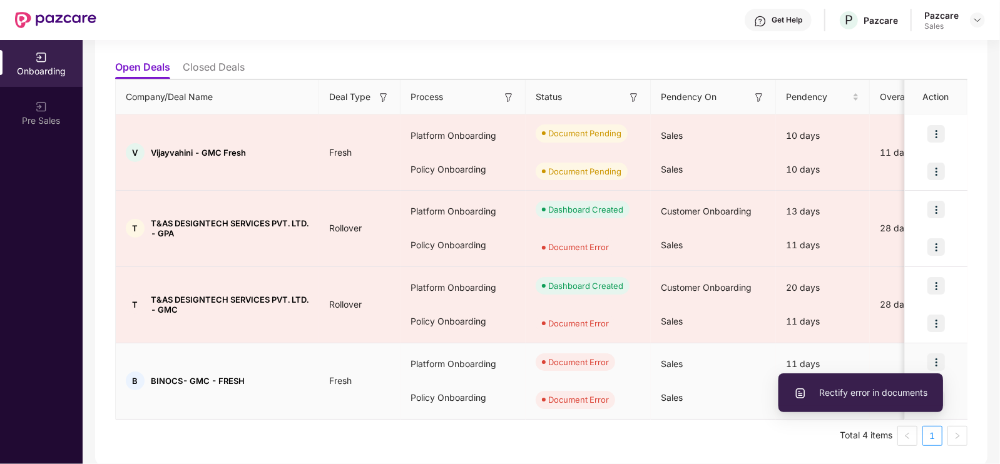
click at [873, 392] on span "Rectify error in documents" at bounding box center [860, 393] width 133 height 14
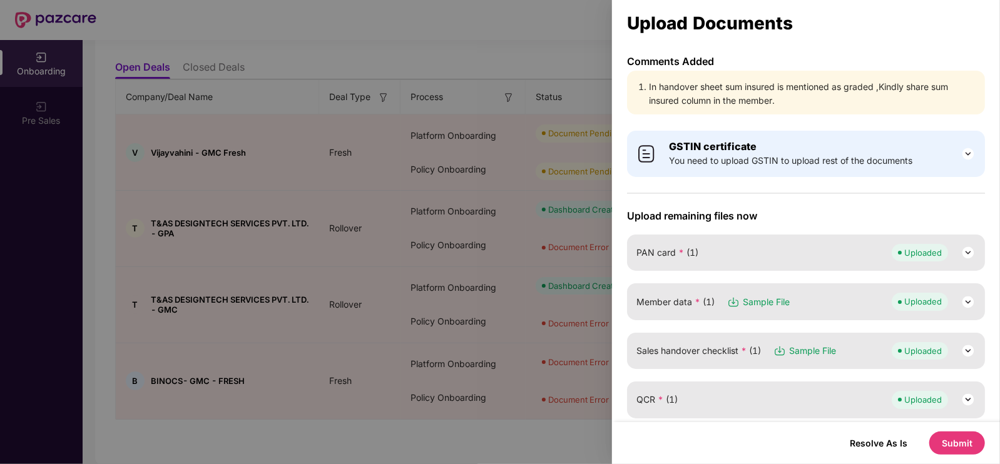
click at [722, 86] on li "In handover sheet sum insured is mentioned as graded ,Kindly share sum insured …" at bounding box center [812, 94] width 327 height 28
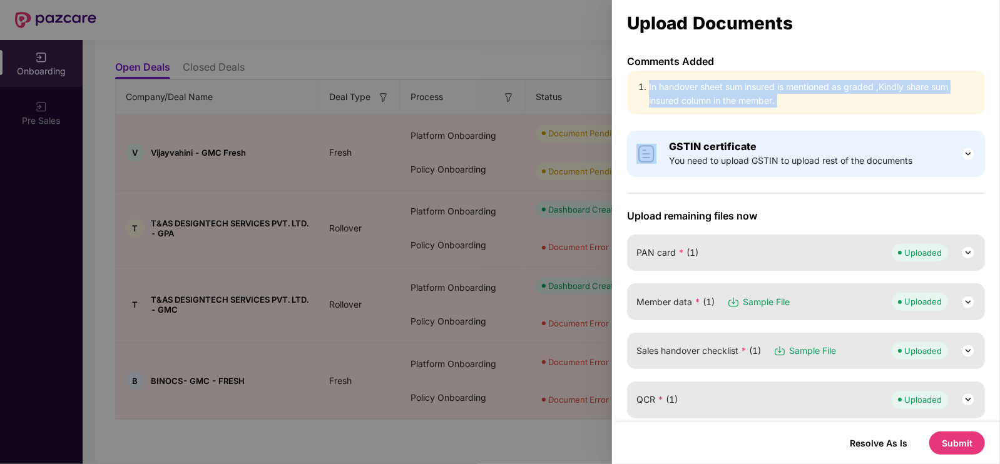
click at [722, 86] on li "In handover sheet sum insured is mentioned as graded ,Kindly share sum insured …" at bounding box center [812, 94] width 327 height 28
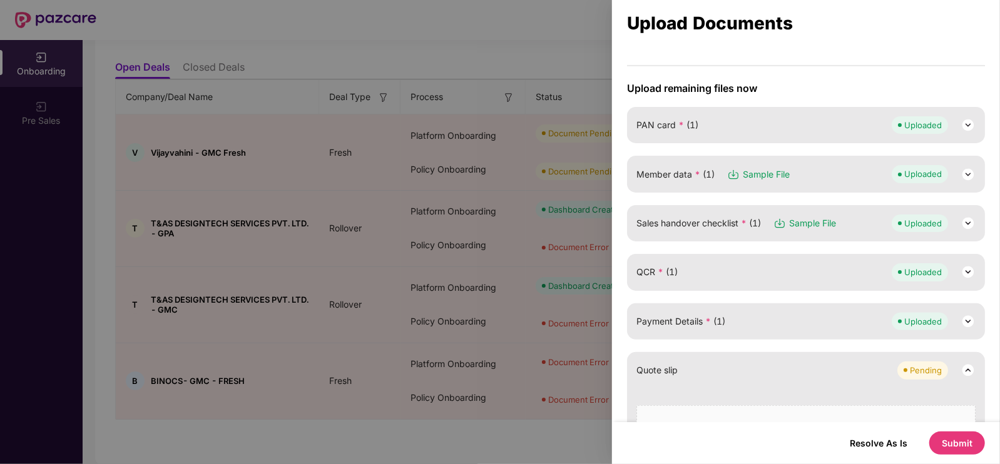
scroll to position [128, 0]
click at [967, 221] on img at bounding box center [967, 223] width 15 height 15
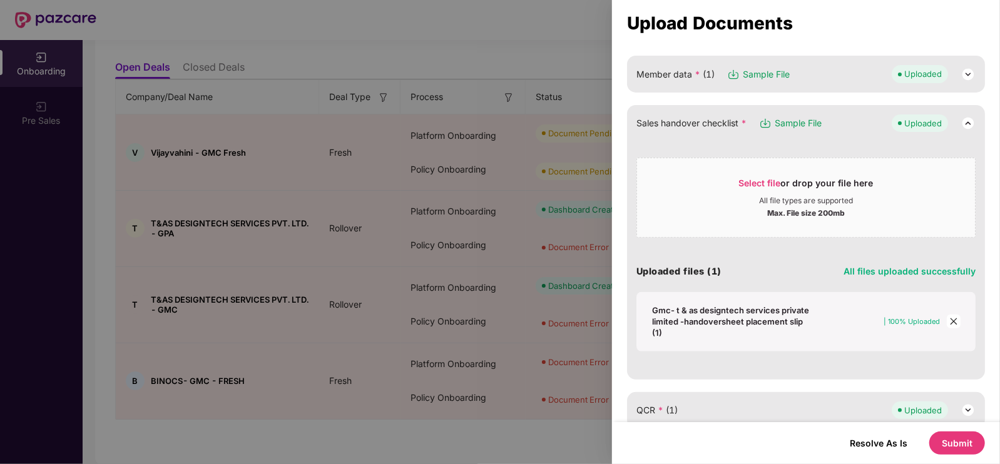
scroll to position [200, 0]
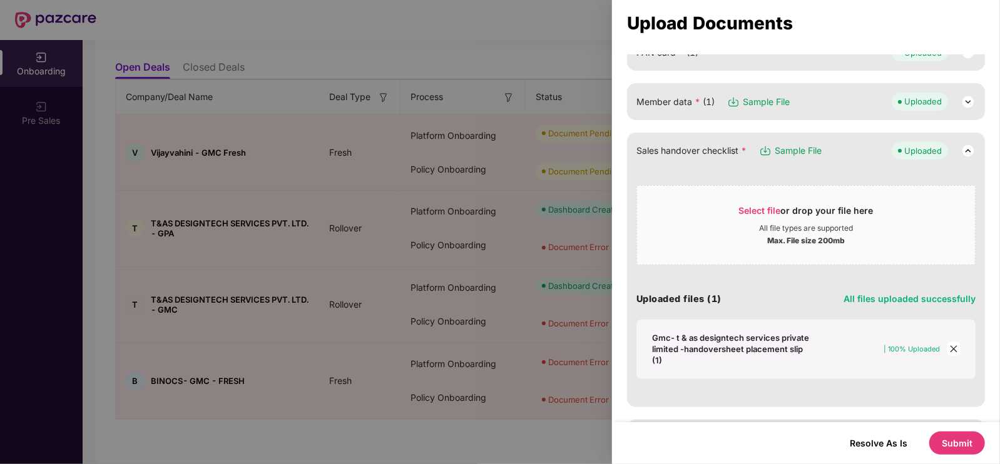
click at [950, 347] on icon "close" at bounding box center [953, 349] width 9 height 9
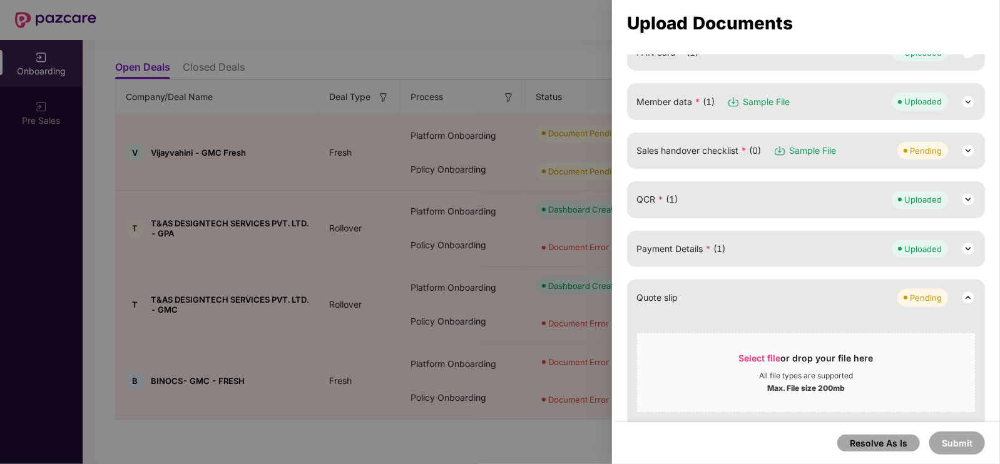
click at [834, 160] on div "Sales handover checklist * (0) Sample File Pending" at bounding box center [806, 151] width 358 height 36
click at [963, 156] on img at bounding box center [967, 150] width 15 height 15
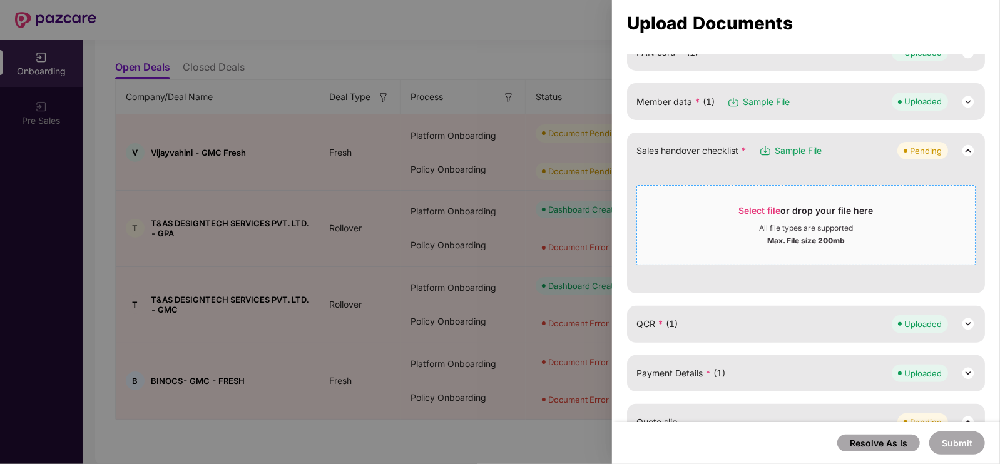
click at [754, 213] on span "Select file" at bounding box center [760, 210] width 42 height 11
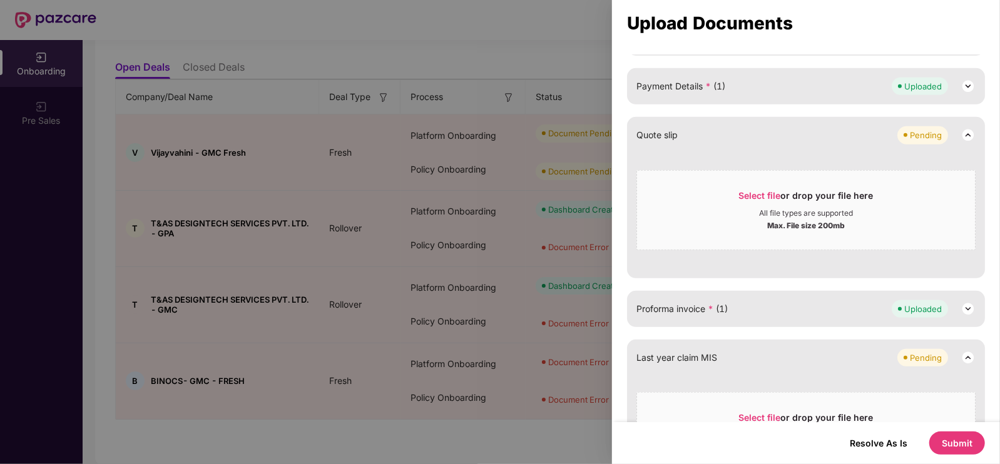
scroll to position [364, 0]
click at [936, 449] on button "Submit" at bounding box center [957, 443] width 56 height 23
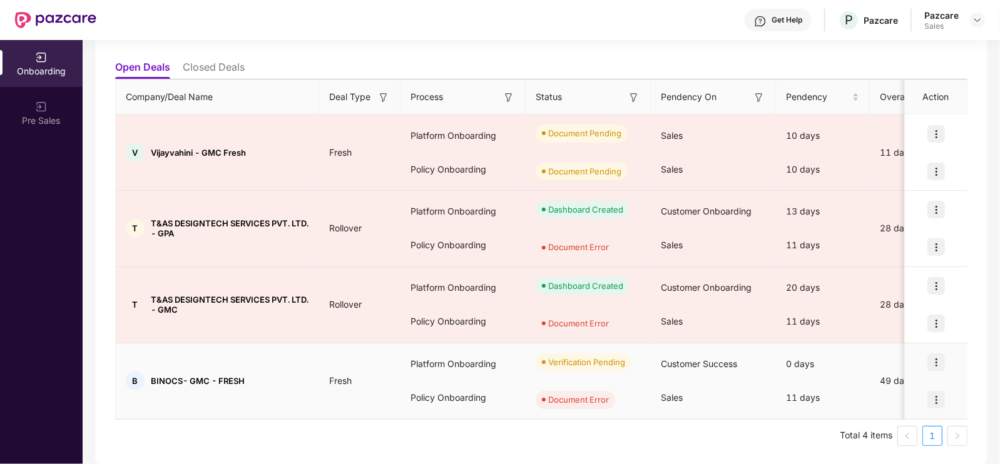
click at [941, 393] on img at bounding box center [936, 400] width 18 height 18
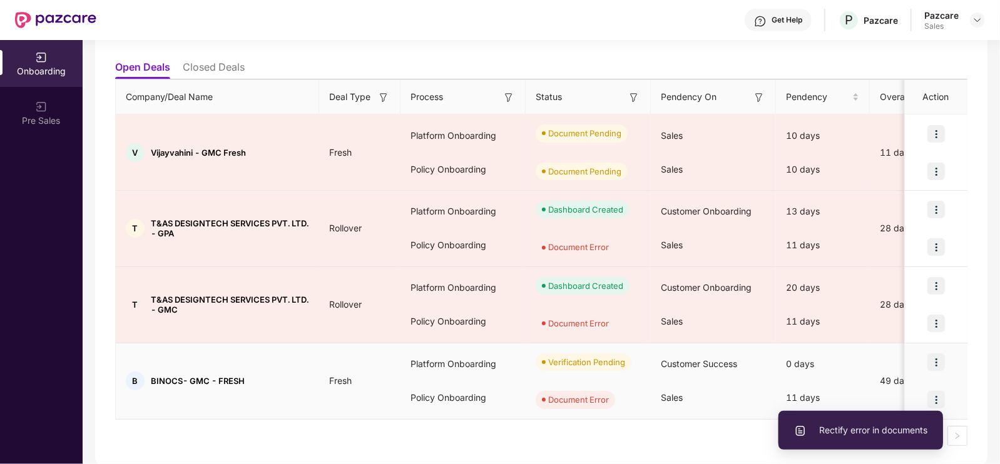
click at [869, 435] on span "Rectify error in documents" at bounding box center [860, 431] width 133 height 14
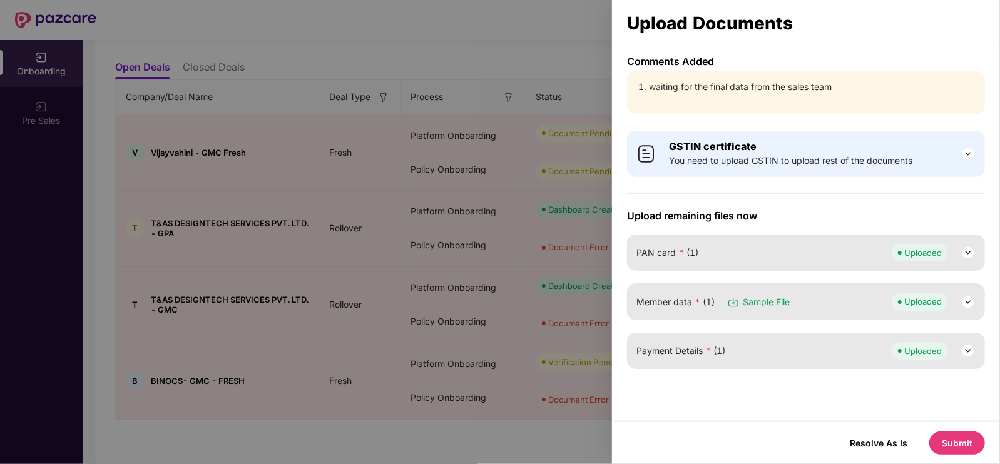
click at [778, 84] on li "waiting for the final data from the sales team" at bounding box center [812, 87] width 327 height 14
click at [970, 300] on img at bounding box center [967, 302] width 15 height 15
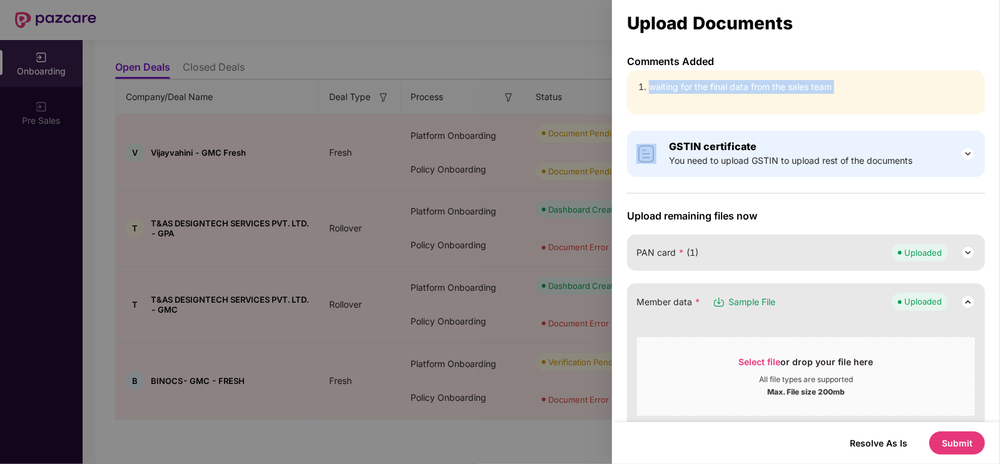
scroll to position [98, 0]
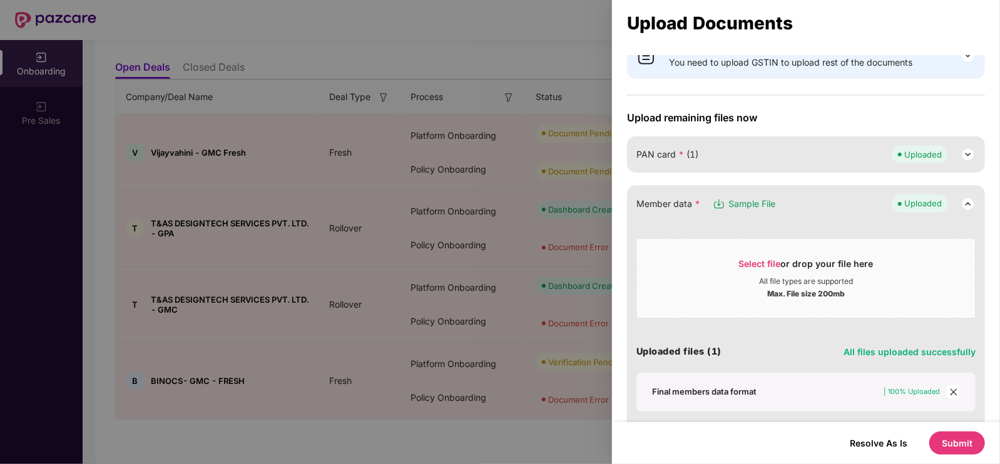
click at [716, 389] on div "Final members data format" at bounding box center [704, 391] width 104 height 11
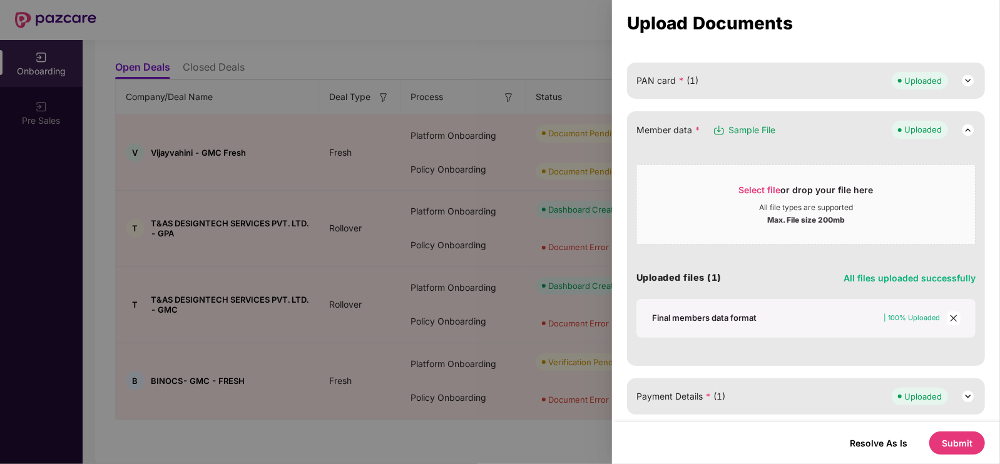
click at [948, 440] on button "Submit" at bounding box center [957, 443] width 56 height 23
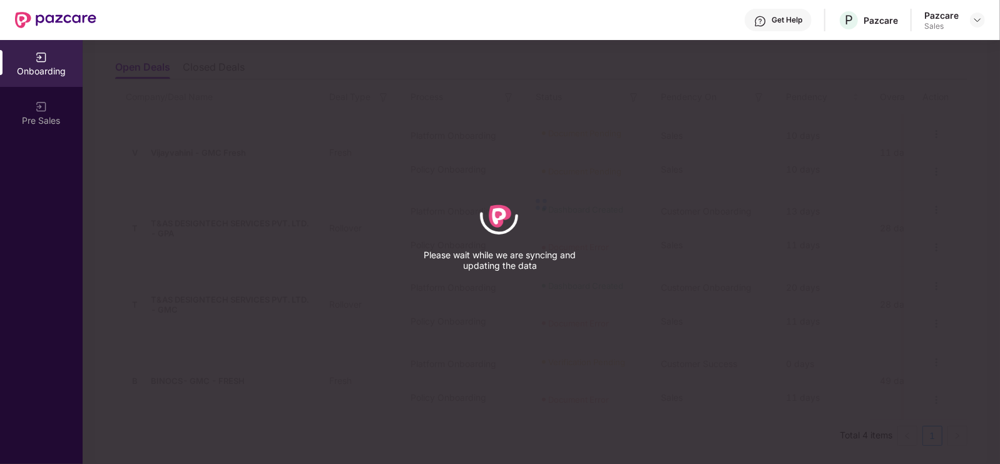
scroll to position [50, 0]
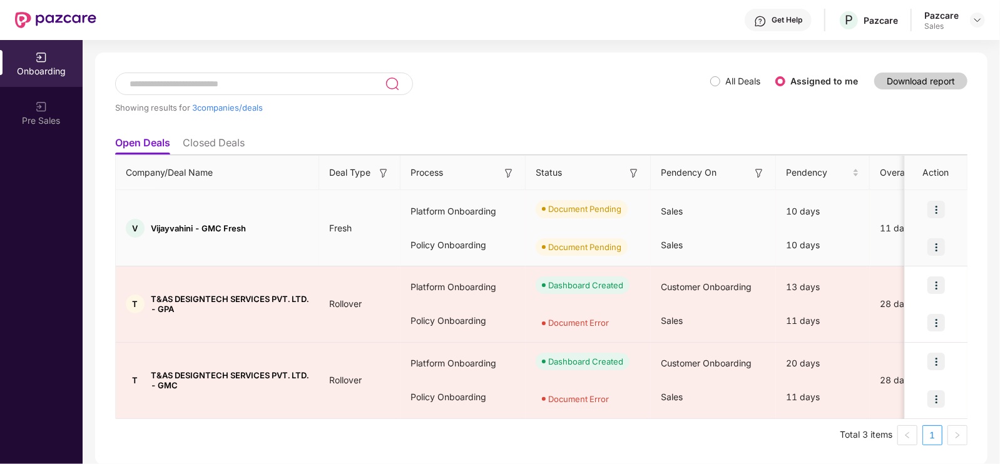
click at [941, 201] on img at bounding box center [936, 210] width 18 height 18
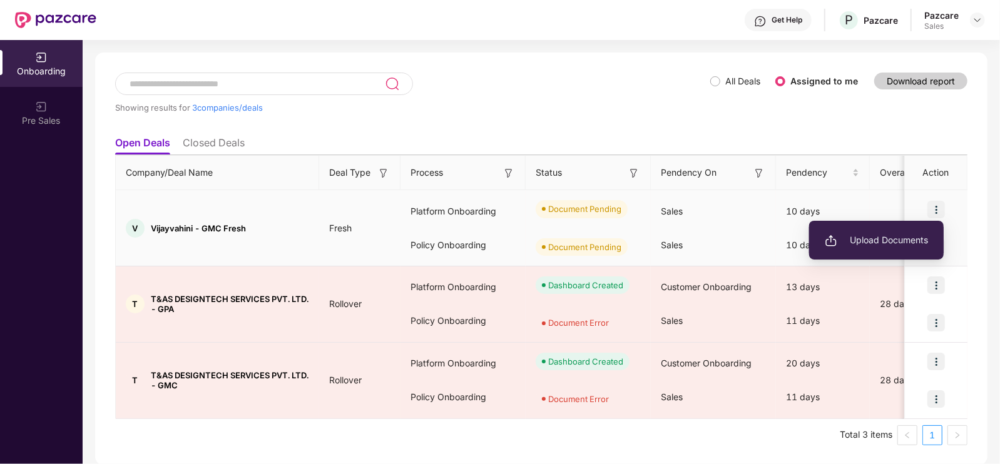
click at [908, 233] on span "Upload Documents" at bounding box center [876, 240] width 103 height 14
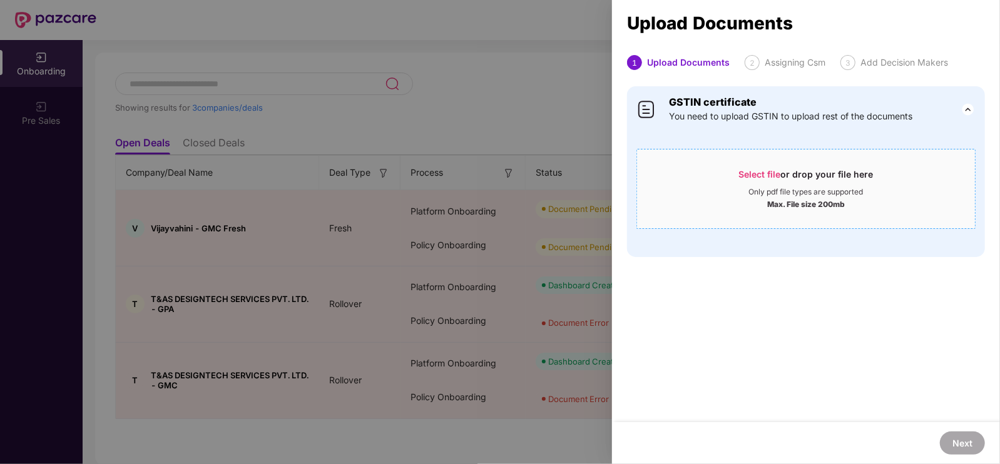
click at [758, 167] on span "Select file or drop your file here Only pdf file types are supported Max. File …" at bounding box center [806, 189] width 338 height 60
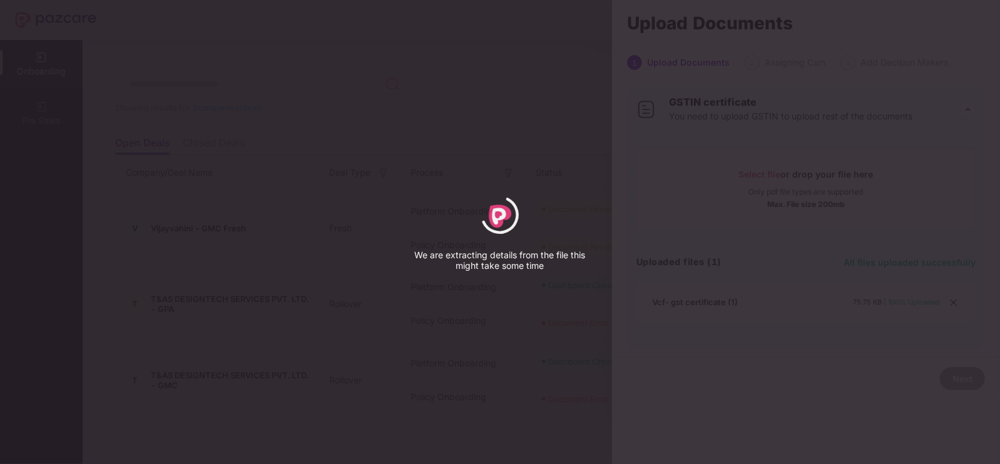
select select "*****"
select select "******"
select select "**********"
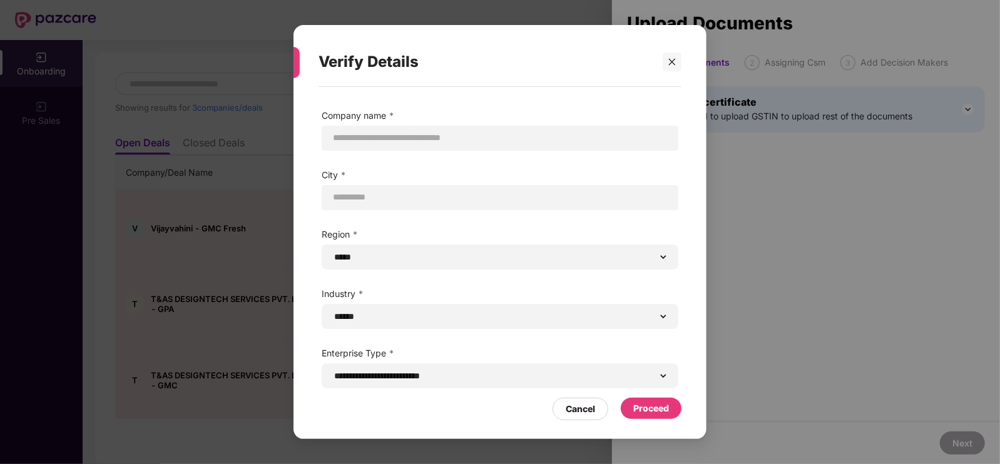
click at [635, 412] on div "Proceed" at bounding box center [651, 409] width 36 height 14
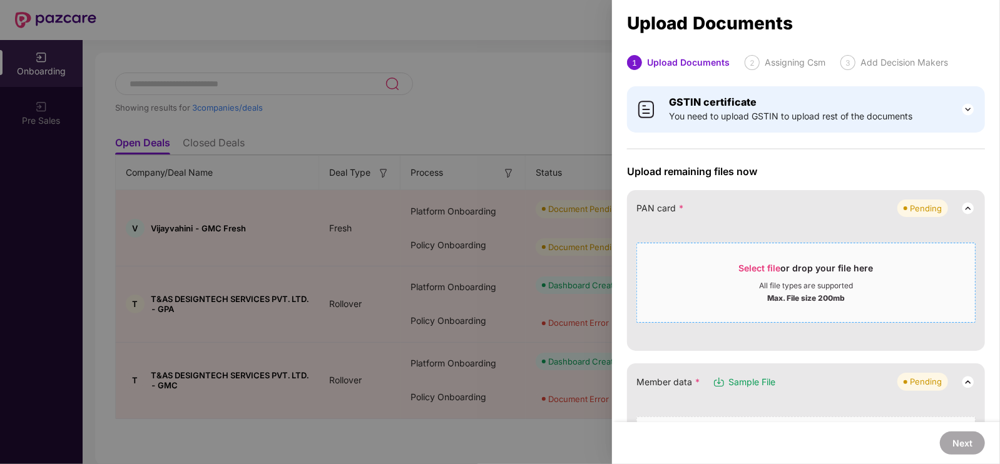
click at [757, 264] on span "Select file" at bounding box center [760, 268] width 42 height 11
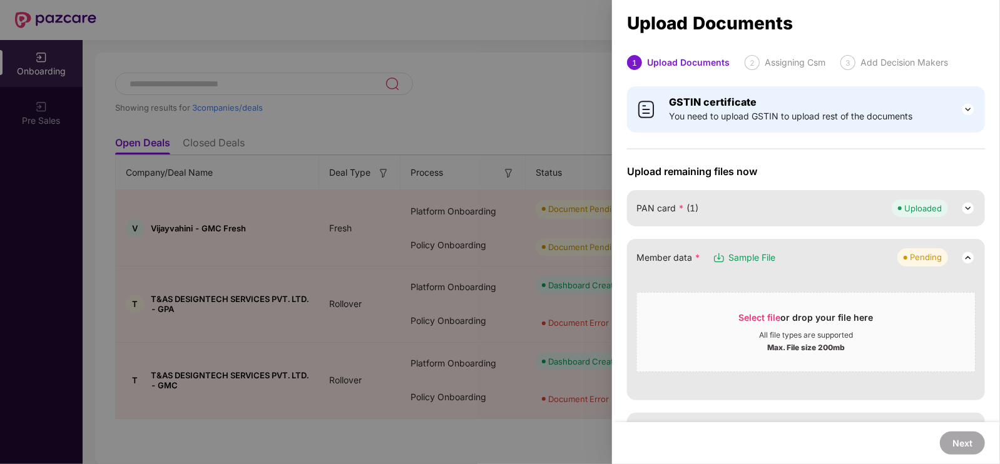
scroll to position [56, 0]
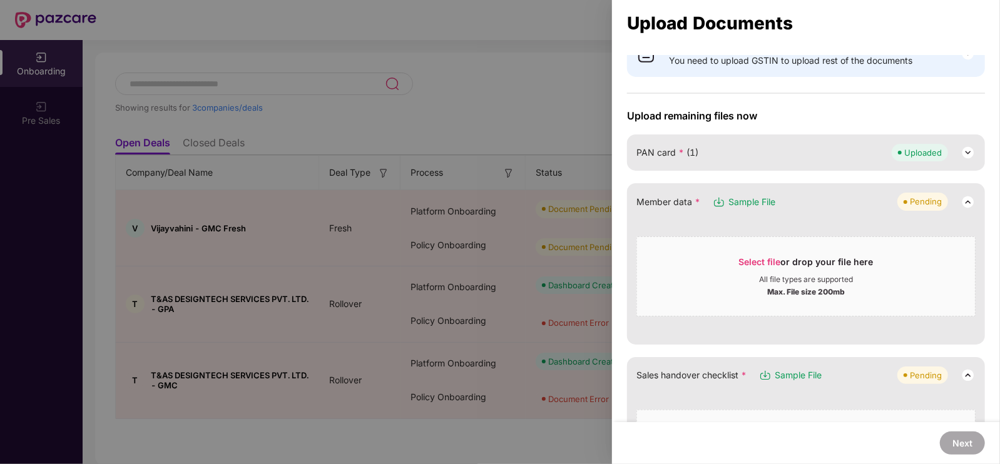
click at [747, 251] on span "Select file or drop your file here All file types are supported Max. File size …" at bounding box center [806, 276] width 338 height 60
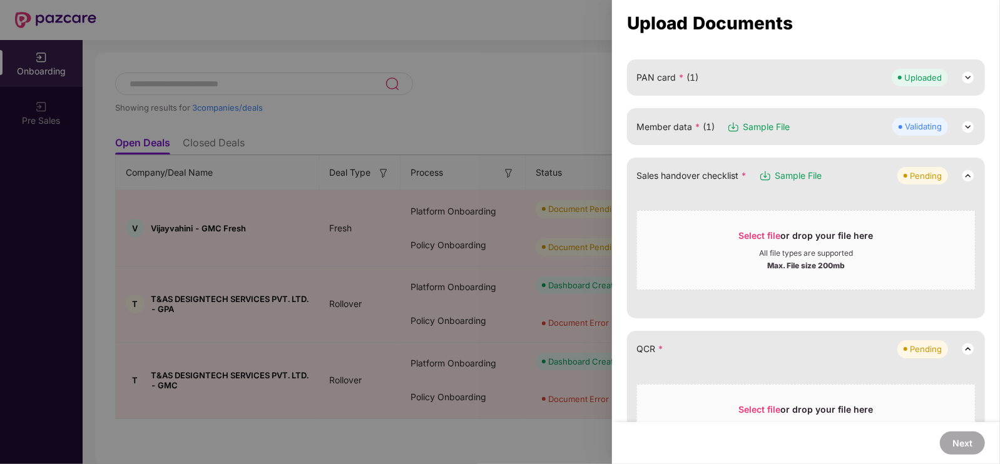
scroll to position [200, 0]
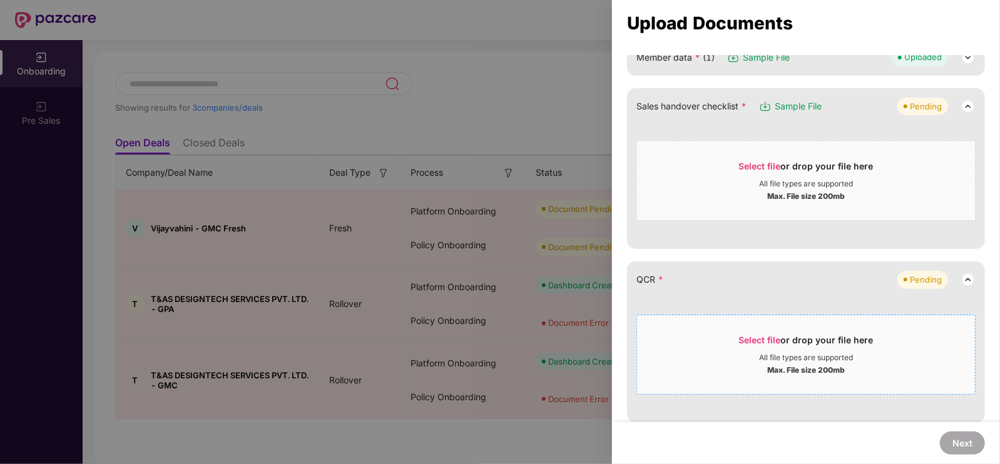
click at [751, 336] on span "Select file" at bounding box center [760, 340] width 42 height 11
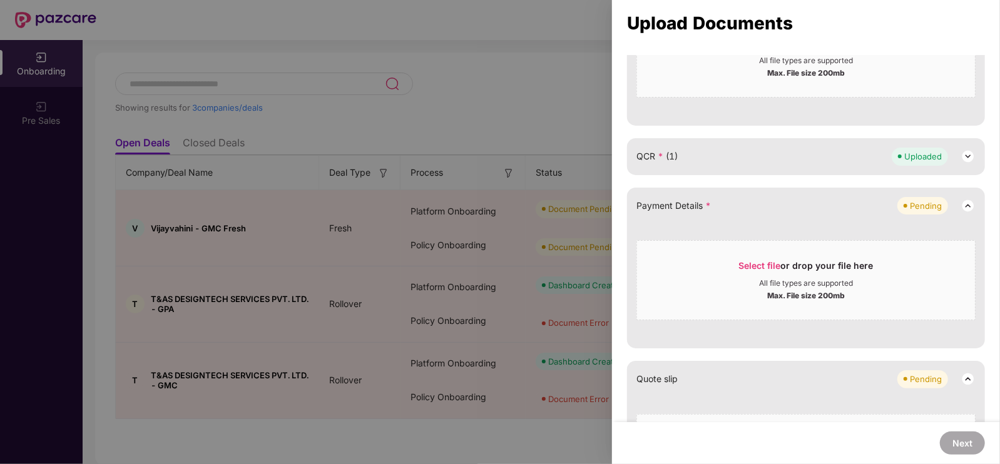
scroll to position [74, 0]
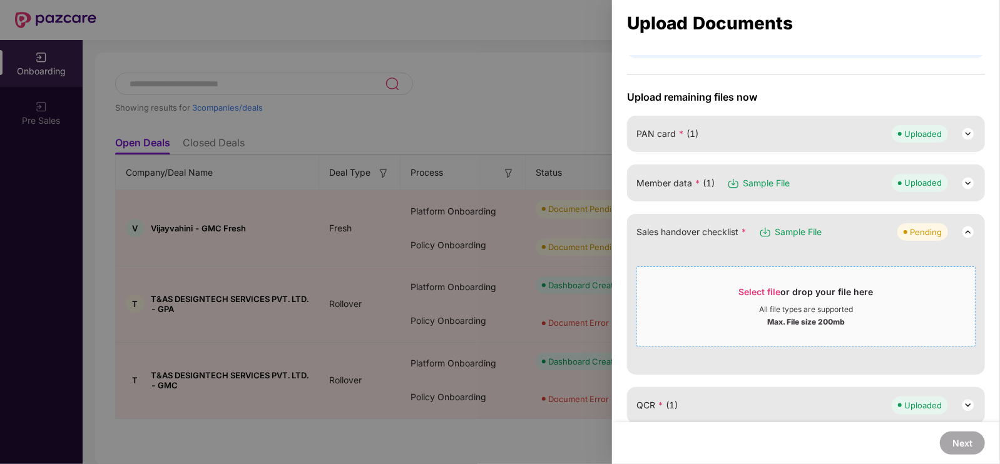
click at [751, 288] on span "Select file" at bounding box center [760, 292] width 42 height 11
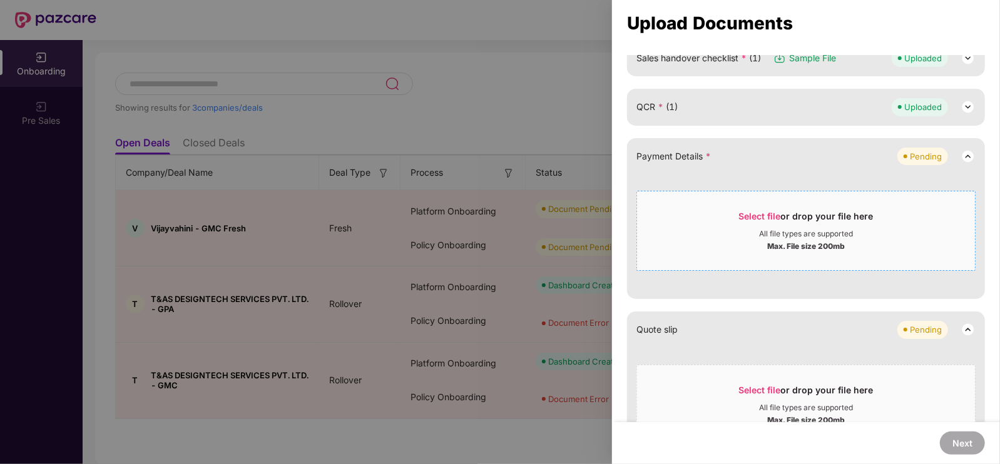
scroll to position [245, 0]
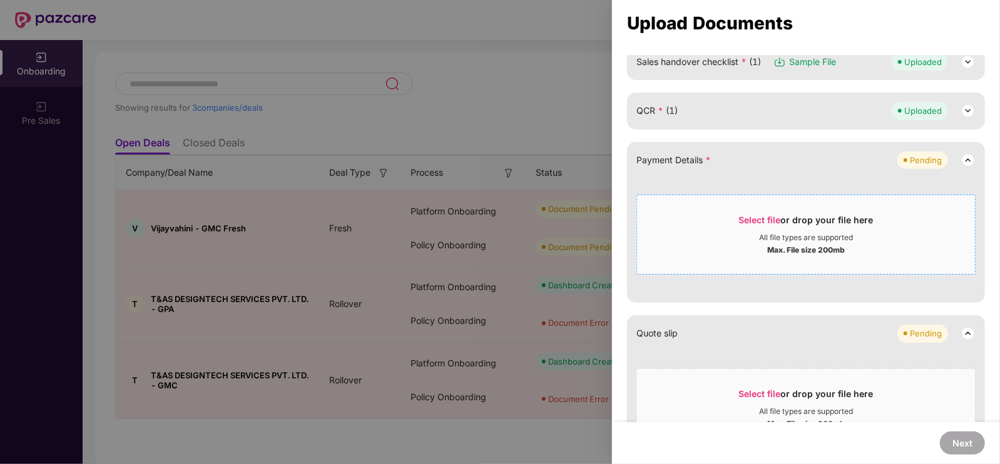
click at [760, 221] on span "Select file" at bounding box center [760, 220] width 42 height 11
click at [748, 215] on span "Select file" at bounding box center [760, 220] width 42 height 11
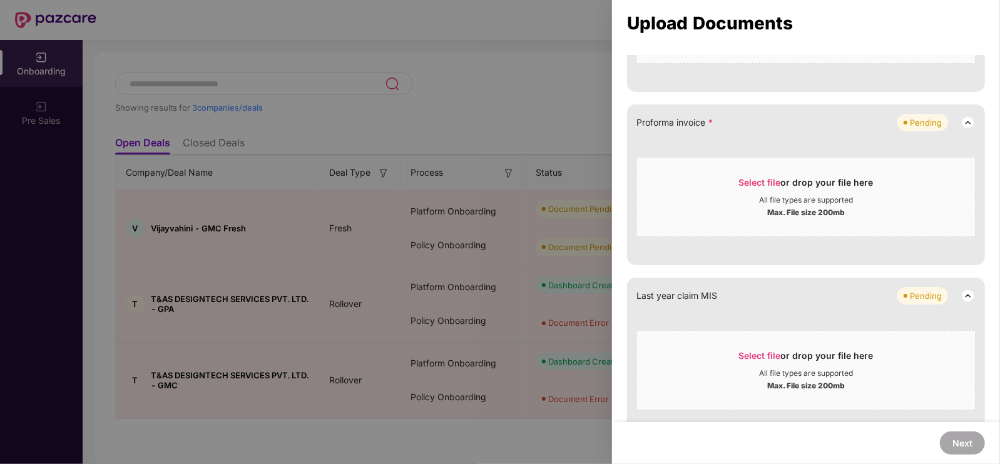
scroll to position [460, 0]
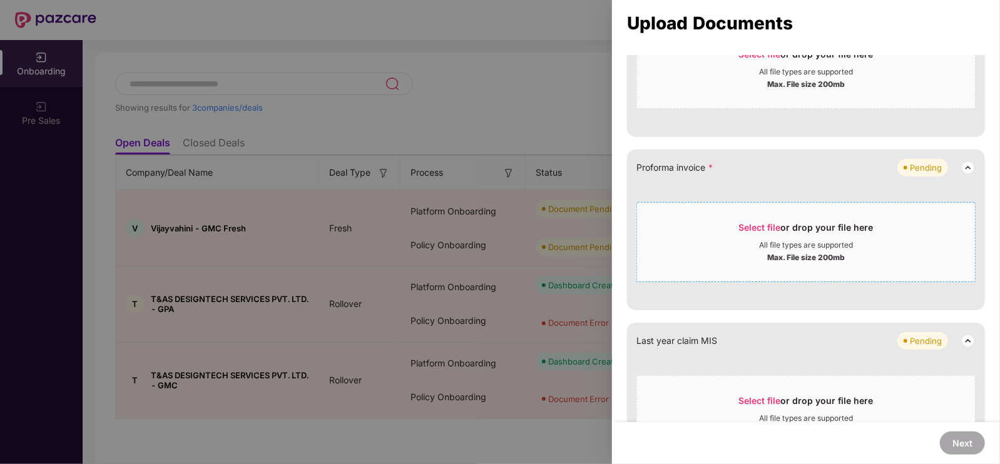
click at [756, 226] on span "Select file" at bounding box center [760, 227] width 42 height 11
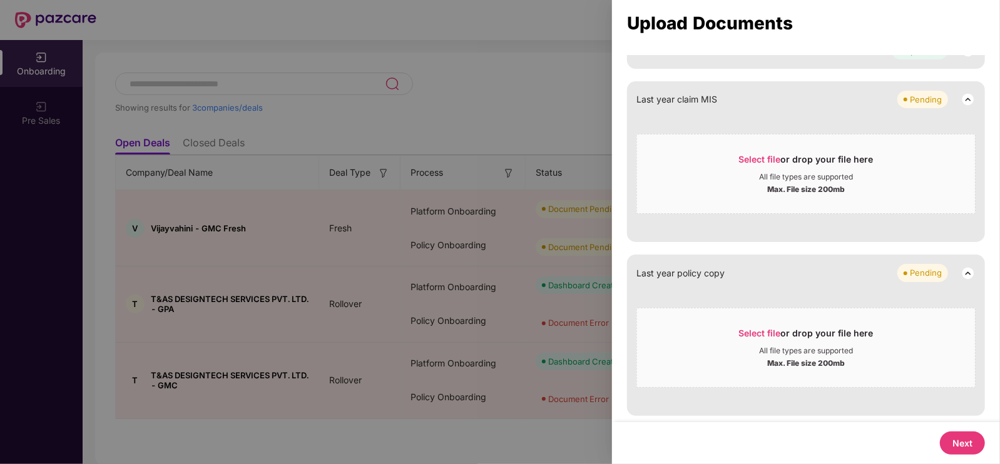
scroll to position [555, 0]
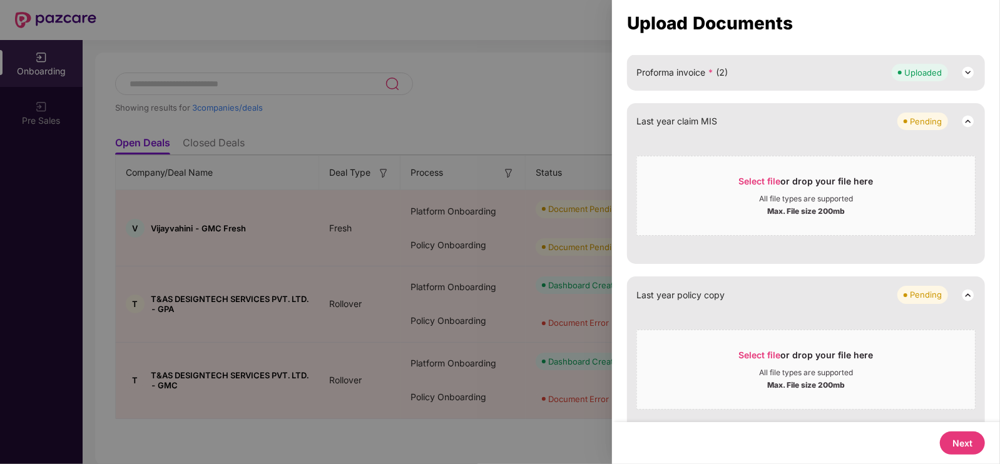
click at [955, 436] on button "Next" at bounding box center [962, 443] width 45 height 23
select select "**********"
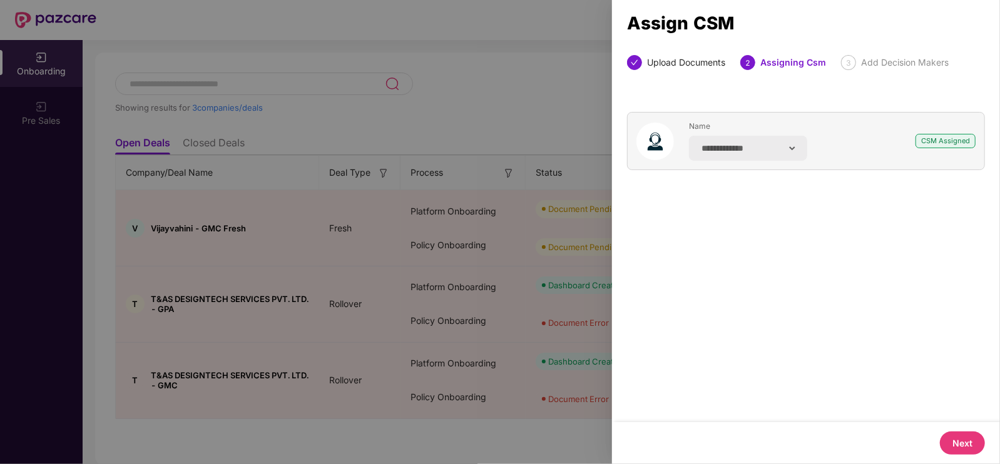
scroll to position [0, 0]
click at [957, 435] on button "Next" at bounding box center [962, 443] width 45 height 23
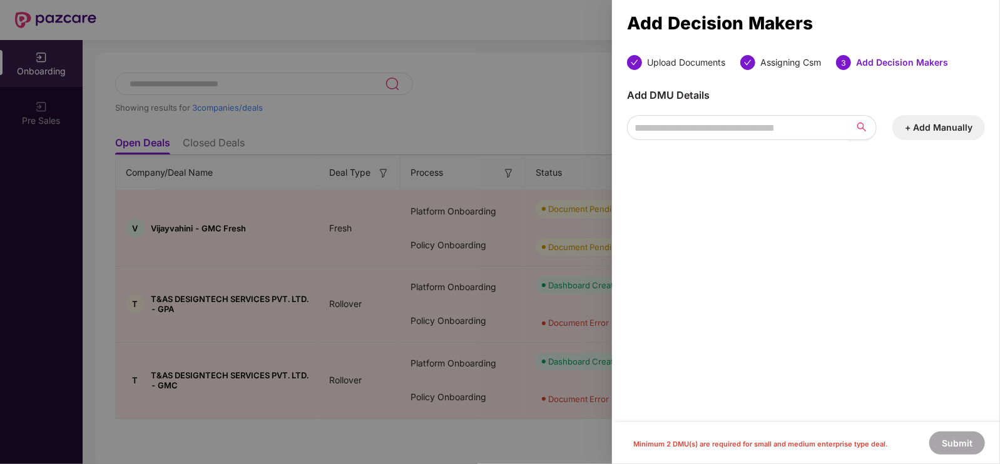
click at [947, 125] on button "+ Add Manually" at bounding box center [938, 127] width 93 height 25
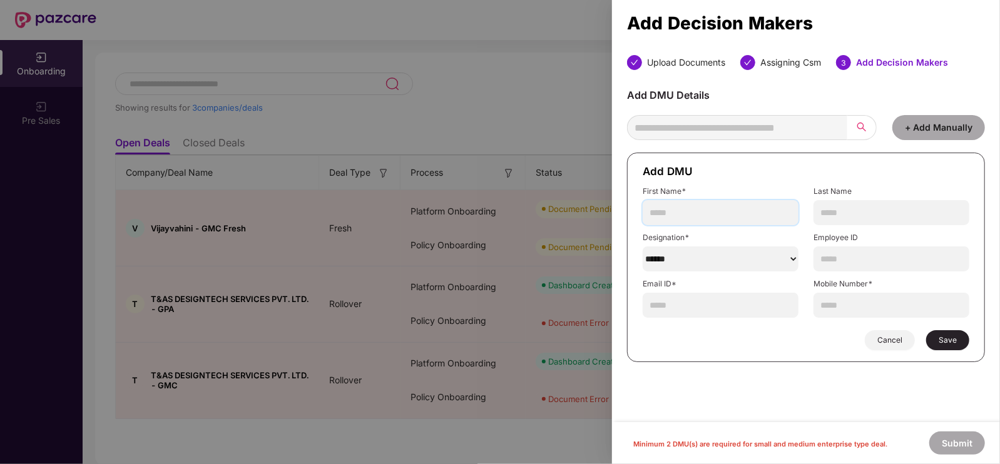
click at [682, 215] on input "text" at bounding box center [720, 212] width 156 height 25
type input "******"
click at [757, 261] on select "******" at bounding box center [720, 258] width 156 height 25
select select "**********"
click at [642, 246] on select "******" at bounding box center [720, 258] width 156 height 25
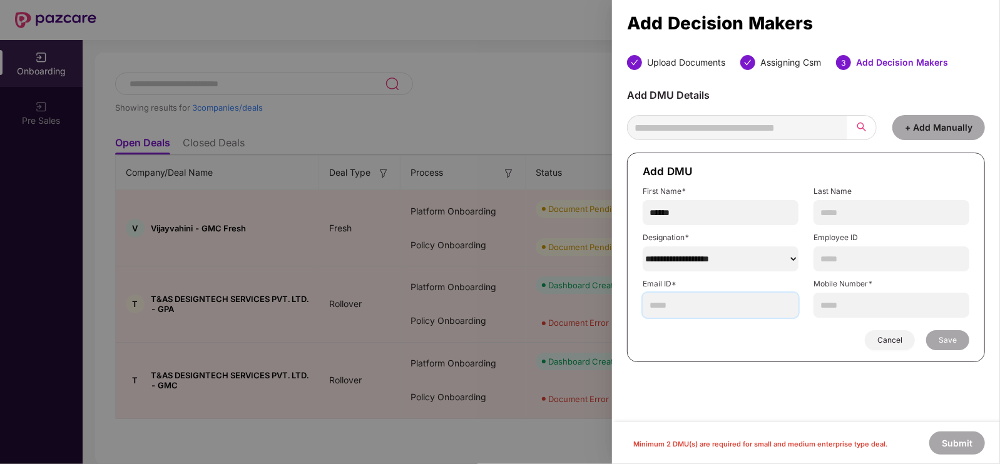
click at [672, 298] on input "text" at bounding box center [720, 305] width 156 height 25
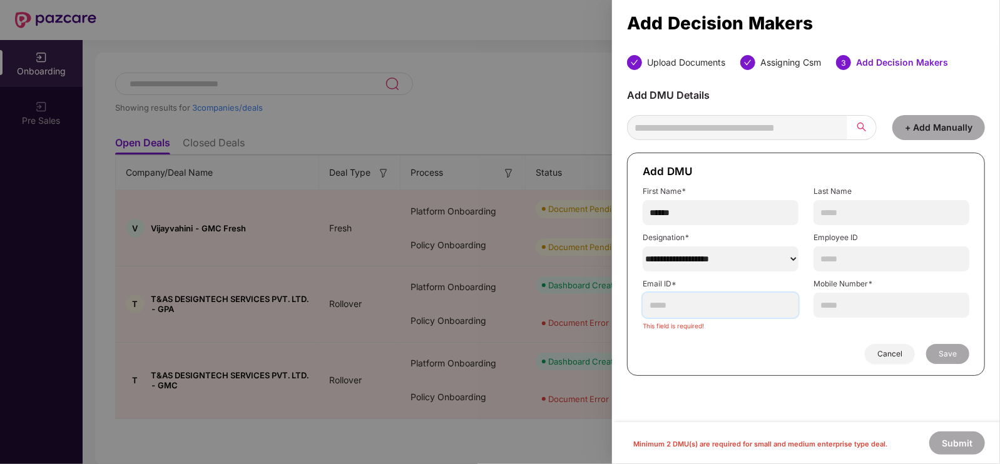
paste input "**********"
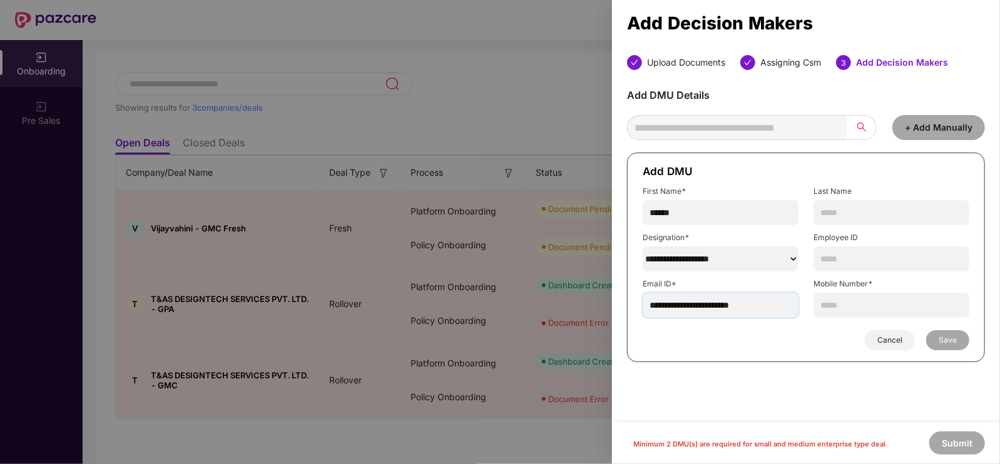
type input "**********"
click at [825, 288] on label "Mobile Number*" at bounding box center [891, 284] width 156 height 10
click at [826, 299] on input "text" at bounding box center [891, 305] width 156 height 25
type input "**********"
click at [948, 341] on span "Save" at bounding box center [947, 340] width 18 height 10
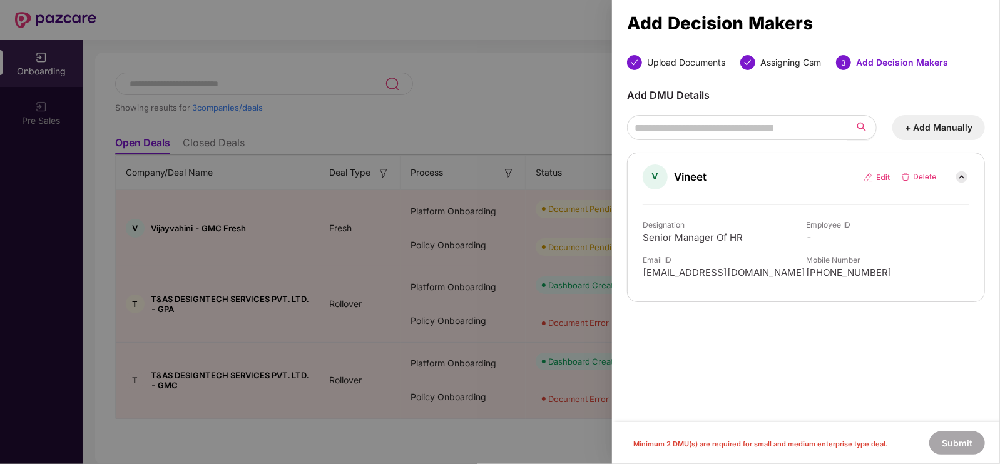
click at [923, 134] on button "+ Add Manually" at bounding box center [938, 127] width 93 height 25
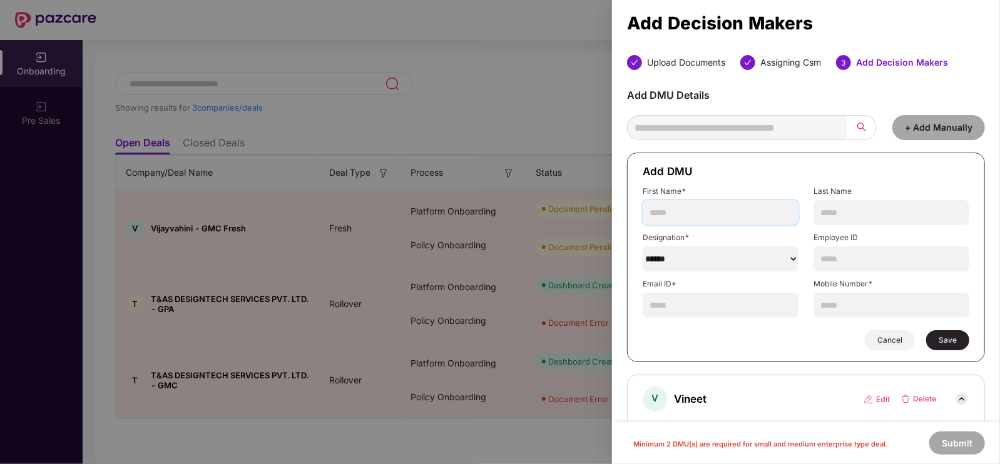
click at [716, 209] on input "text" at bounding box center [720, 212] width 156 height 25
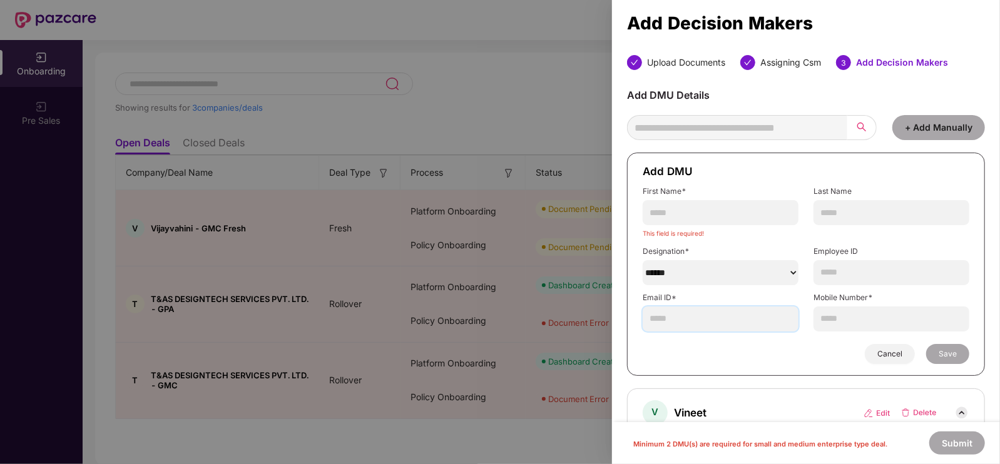
click at [668, 328] on input "text" at bounding box center [720, 319] width 156 height 25
paste input "**********"
type input "**********"
click at [683, 203] on input "text" at bounding box center [720, 212] width 156 height 25
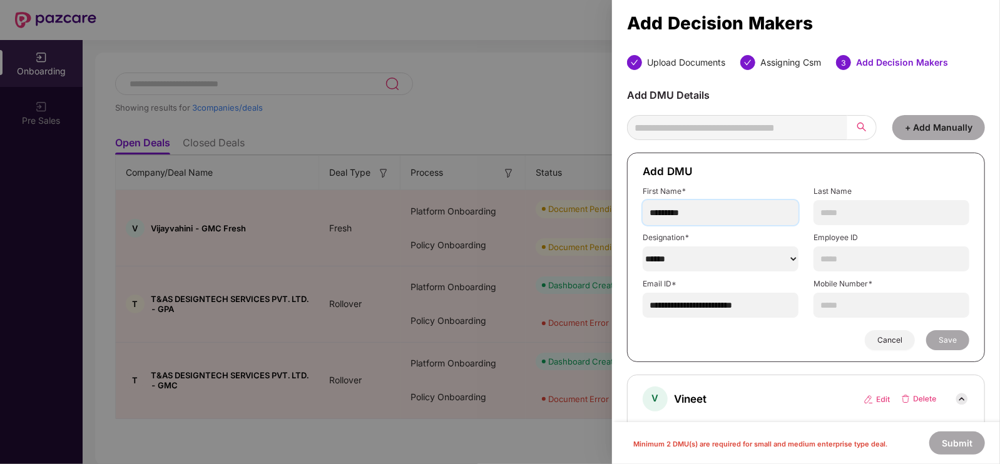
type input "*********"
click at [857, 303] on input "text" at bounding box center [891, 305] width 156 height 25
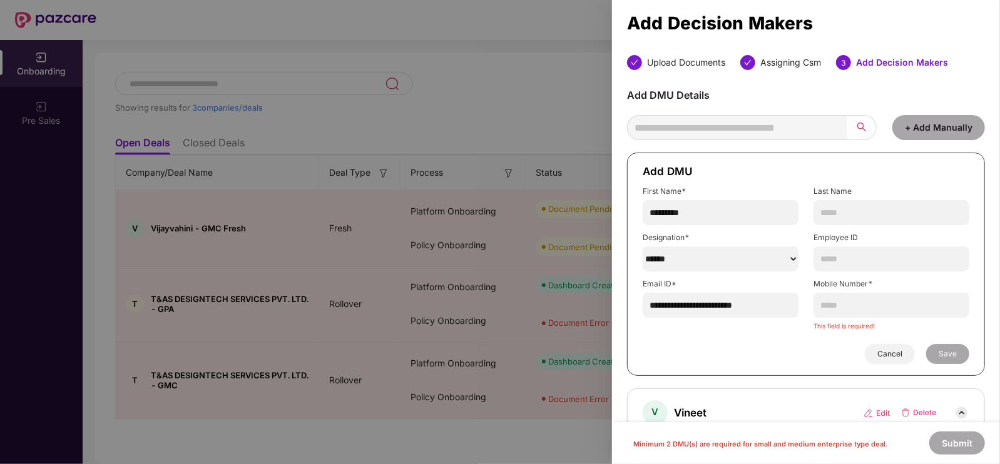
click at [771, 260] on select "******" at bounding box center [720, 258] width 156 height 25
select select "**********"
click at [642, 246] on select "******" at bounding box center [720, 258] width 156 height 25
click at [844, 305] on input "text" at bounding box center [891, 305] width 156 height 25
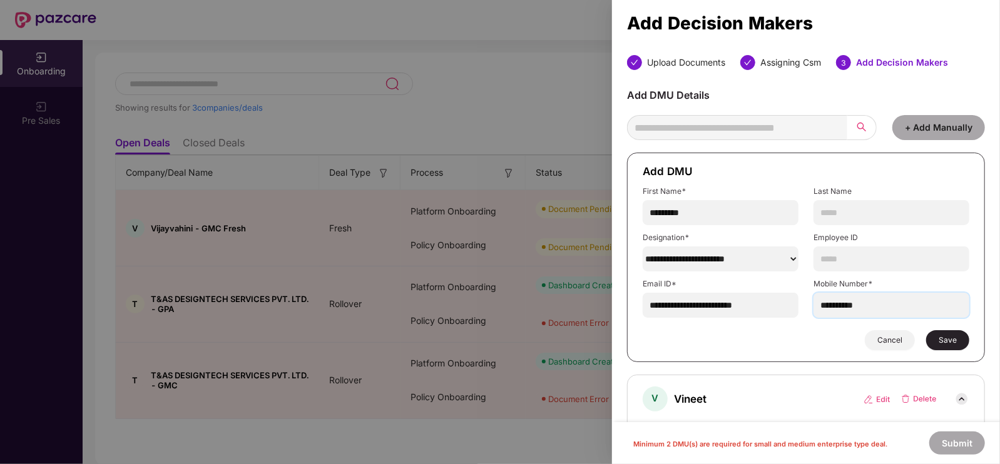
type input "**********"
click at [943, 333] on button "Save" at bounding box center [947, 340] width 43 height 20
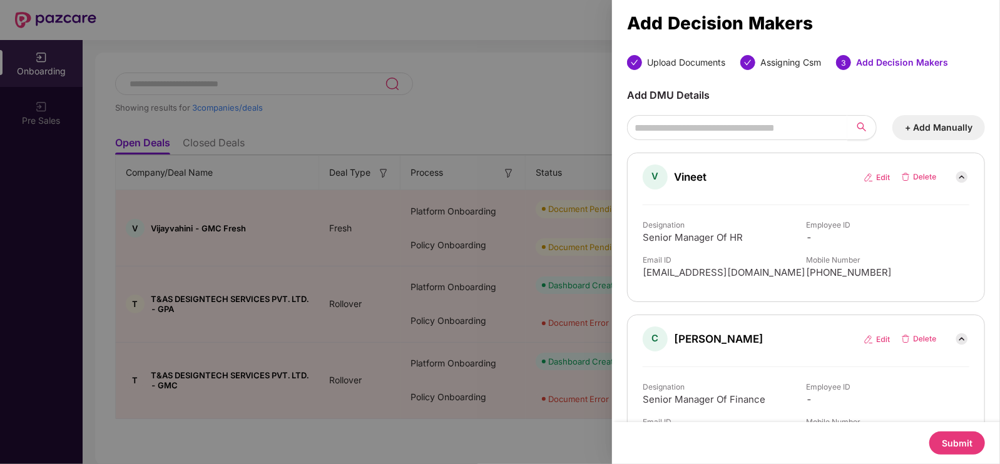
scroll to position [48, 0]
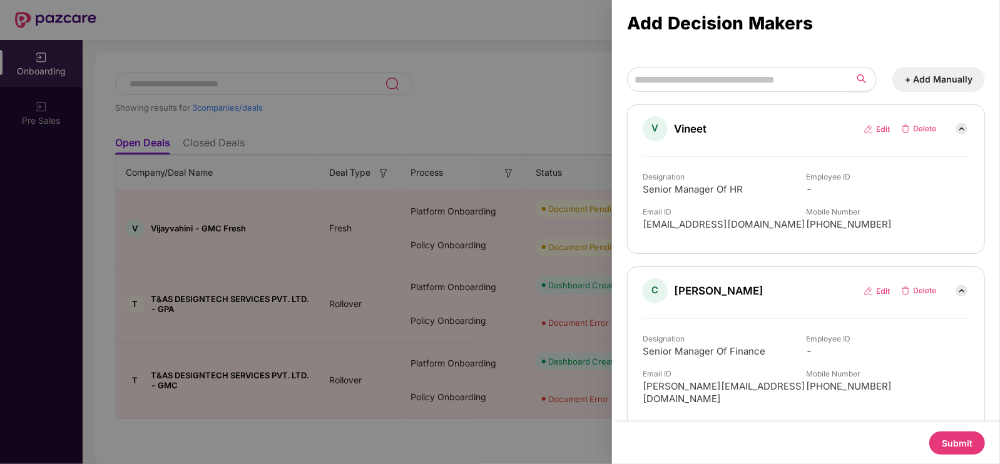
click at [948, 439] on button "Submit" at bounding box center [957, 443] width 56 height 23
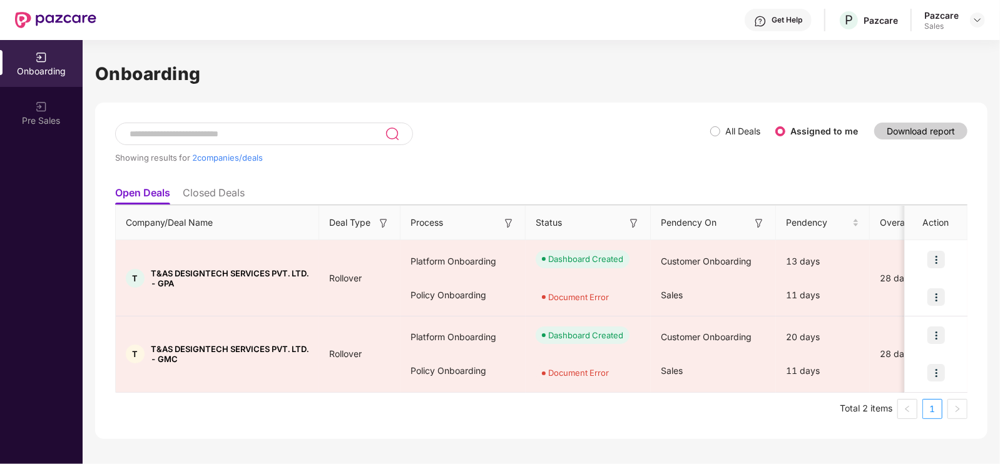
scroll to position [0, 0]
